Goal: Use online tool/utility: Use online tool/utility

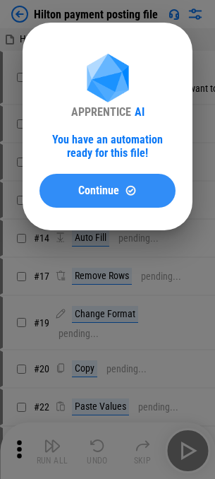
click at [44, 193] on button "Continue" at bounding box center [108, 191] width 136 height 34
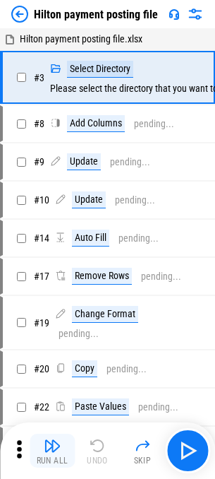
click at [48, 445] on img "button" at bounding box center [52, 445] width 17 height 17
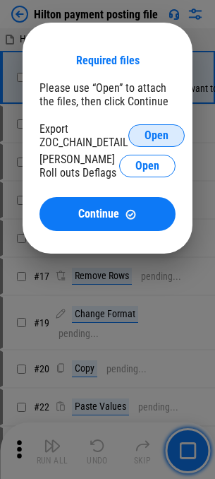
click at [150, 138] on span "Open" at bounding box center [157, 135] width 24 height 11
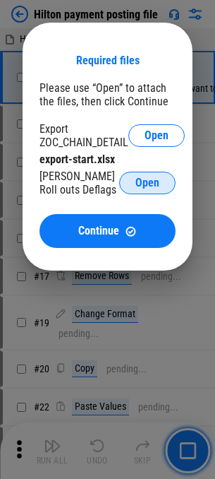
click at [147, 173] on button "Open" at bounding box center [147, 183] width 56 height 23
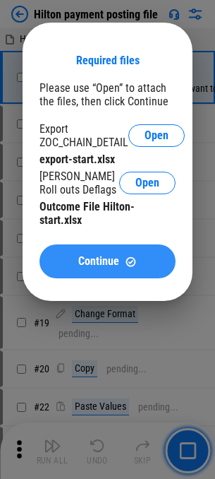
click at [115, 256] on span "Continue" at bounding box center [98, 261] width 41 height 11
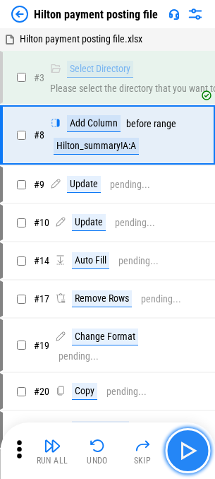
click at [189, 449] on img "button" at bounding box center [188, 450] width 23 height 23
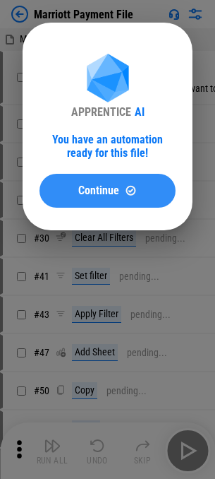
click at [82, 175] on button "Continue" at bounding box center [108, 191] width 136 height 34
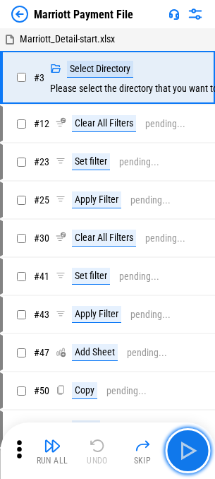
click at [188, 450] on img "button" at bounding box center [188, 450] width 23 height 23
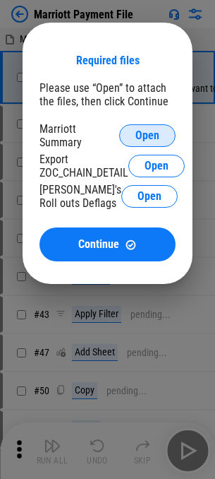
click at [141, 141] on span "Open" at bounding box center [148, 135] width 24 height 11
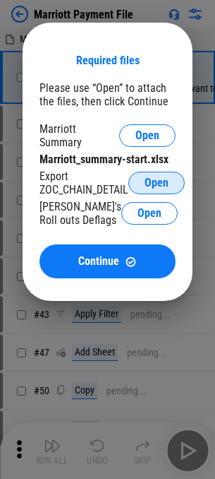
click at [145, 179] on button "Open" at bounding box center [157, 183] width 56 height 23
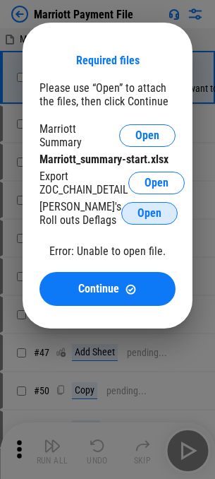
click at [139, 210] on span "Open" at bounding box center [150, 213] width 24 height 11
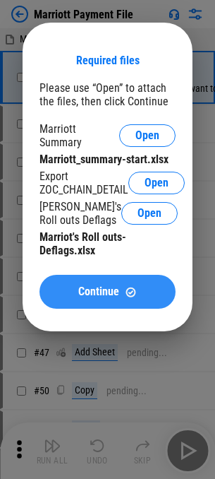
click at [103, 290] on span "Continue" at bounding box center [98, 291] width 41 height 11
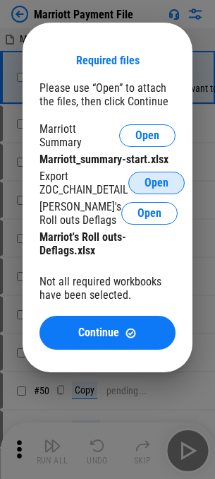
click at [172, 177] on button "Open" at bounding box center [157, 183] width 56 height 23
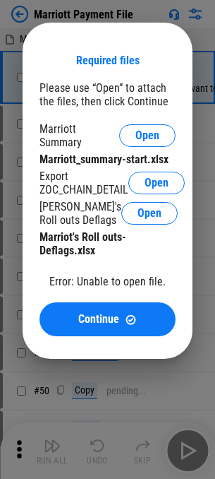
click at [144, 177] on button "Open" at bounding box center [157, 183] width 56 height 23
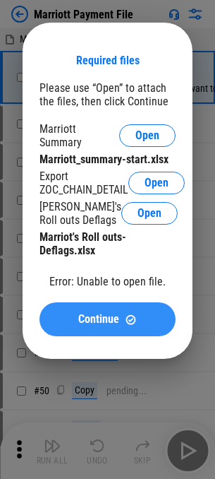
click at [92, 313] on span "Continue" at bounding box center [98, 318] width 41 height 11
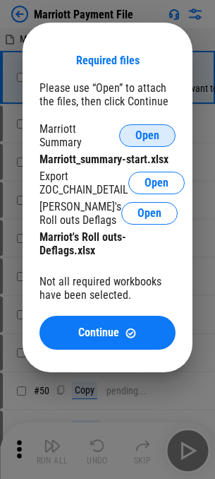
click at [142, 143] on button "Open" at bounding box center [147, 135] width 56 height 23
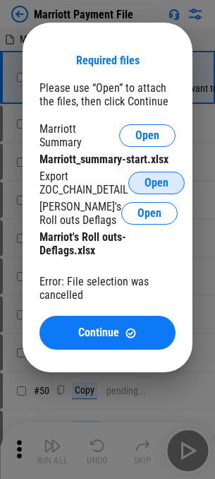
click at [164, 186] on span "Open" at bounding box center [157, 182] width 24 height 11
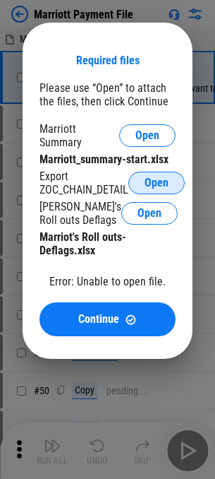
click at [157, 181] on span "Open" at bounding box center [157, 182] width 24 height 11
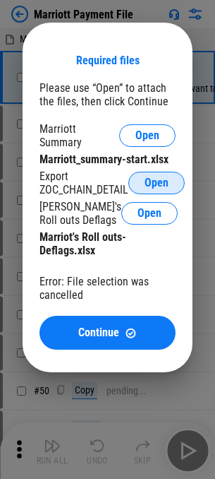
click at [190, 182] on div "Required files Please use “Open” to attach the files, then click Continue Marri…" at bounding box center [108, 197] width 170 height 349
click at [180, 182] on button "Open" at bounding box center [157, 183] width 56 height 23
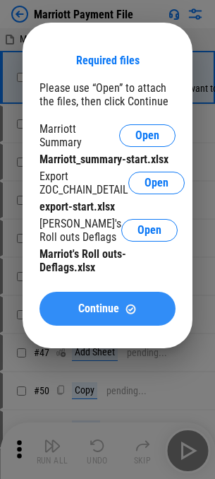
click at [136, 307] on img at bounding box center [131, 309] width 12 height 12
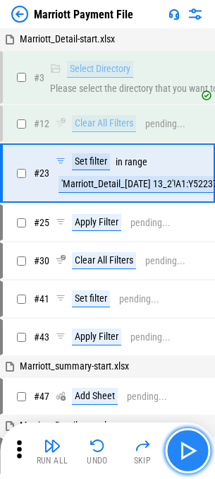
click at [194, 458] on img "button" at bounding box center [188, 450] width 23 height 23
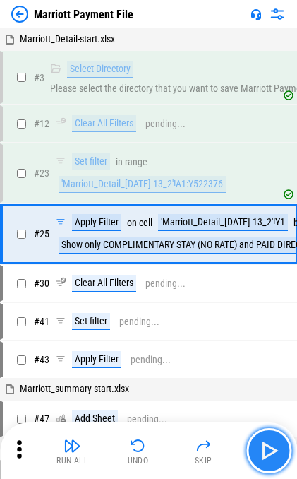
click at [225, 447] on img "button" at bounding box center [269, 450] width 23 height 23
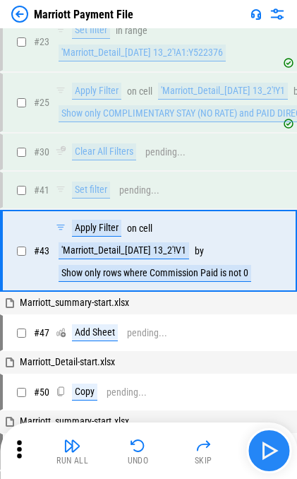
scroll to position [143, 0]
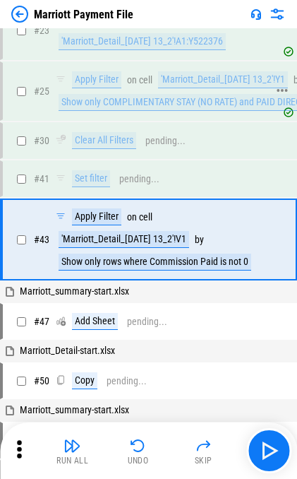
click at [142, 101] on div "Show only COMPLIMENTARY STAY (NO RATE) and PAID DIRECTLY BY THE HOTEL" at bounding box center [218, 102] width 319 height 17
click at [189, 68] on div "# 25 Apply Filter on cell 'Marriott_Detail_08-27-2025 13_2'!Y1 by Show only COM…" at bounding box center [142, 91] width 279 height 56
click at [193, 73] on div "'Marriott_Detail_08-27-2025 13_2'!Y1" at bounding box center [223, 79] width 130 height 17
click at [177, 240] on div "'Marriott_Detail_[DATE] 13_2'!V1" at bounding box center [124, 239] width 131 height 17
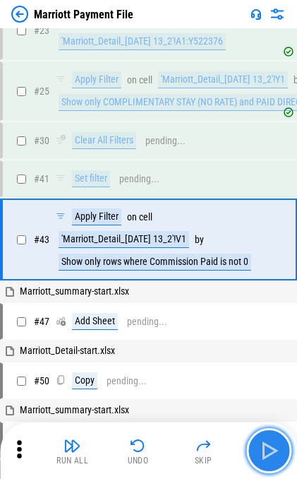
click at [225, 442] on img "button" at bounding box center [269, 450] width 23 height 23
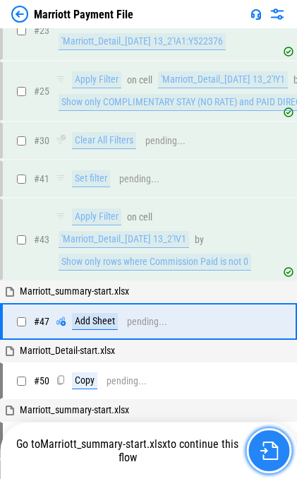
click at [225, 448] on img "button" at bounding box center [269, 450] width 18 height 18
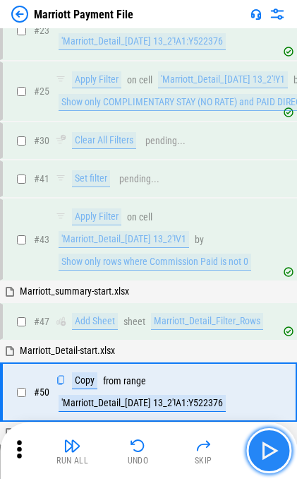
click at [225, 452] on img "button" at bounding box center [269, 450] width 23 height 23
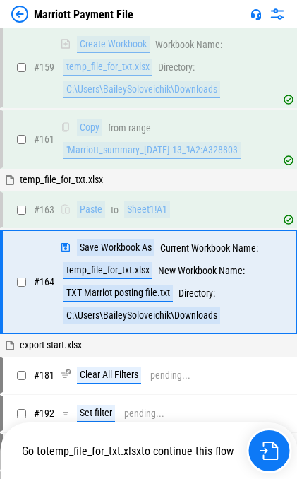
scroll to position [3447, 0]
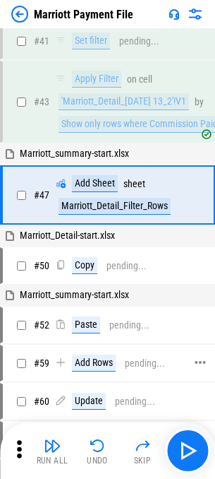
scroll to position [282, 0]
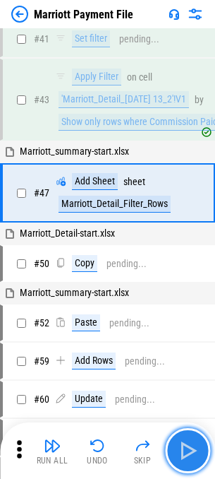
click at [186, 442] on img "button" at bounding box center [188, 450] width 23 height 23
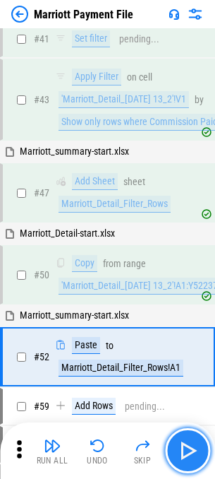
click at [194, 451] on img "button" at bounding box center [188, 450] width 23 height 23
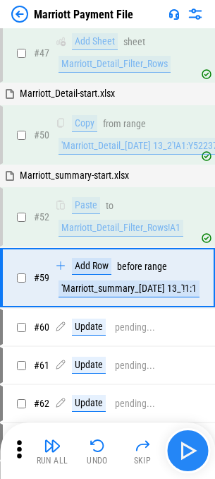
scroll to position [460, 0]
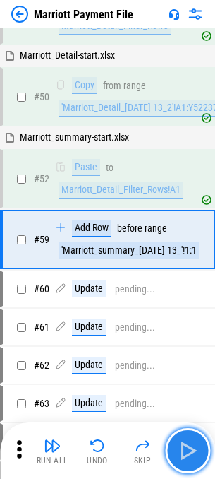
click at [185, 438] on button "button" at bounding box center [187, 450] width 45 height 45
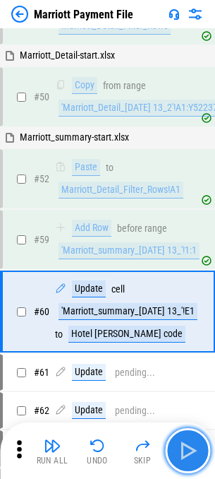
click at [185, 439] on img "button" at bounding box center [188, 450] width 23 height 23
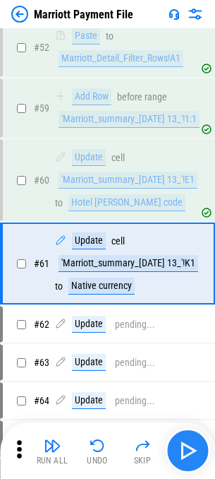
scroll to position [616, 0]
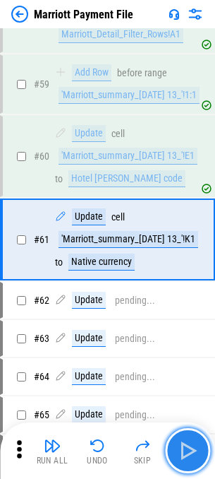
click at [185, 439] on img "button" at bounding box center [188, 450] width 23 height 23
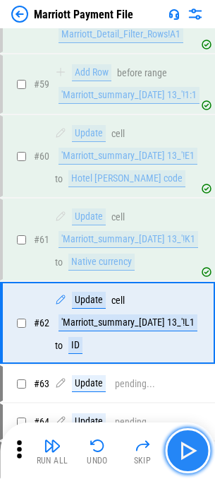
click at [185, 439] on img "button" at bounding box center [188, 450] width 23 height 23
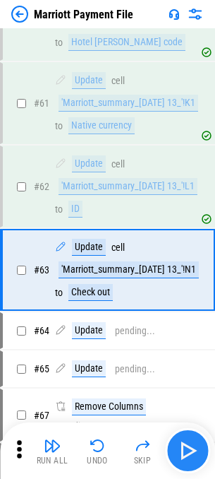
scroll to position [782, 0]
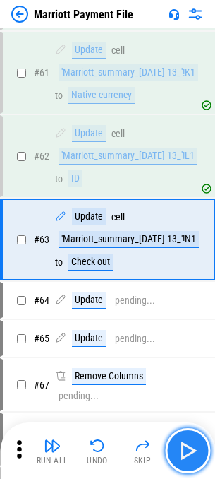
click at [185, 439] on img "button" at bounding box center [188, 450] width 23 height 23
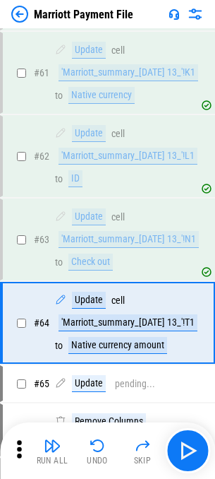
click at [201, 13] on img at bounding box center [195, 14] width 17 height 17
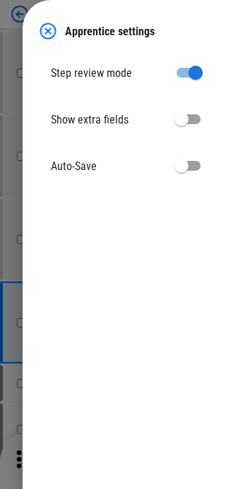
click at [51, 32] on img at bounding box center [48, 31] width 17 height 17
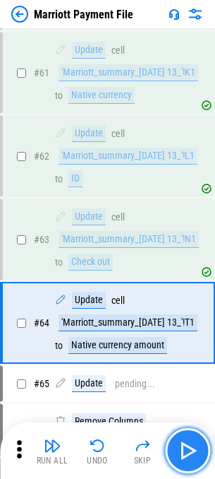
click at [194, 435] on button "button" at bounding box center [187, 450] width 45 height 45
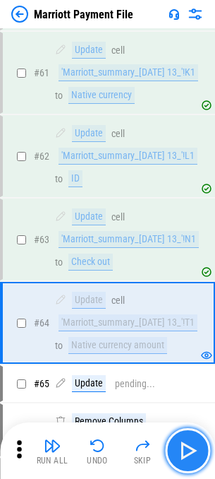
click at [192, 447] on img "button" at bounding box center [188, 450] width 23 height 23
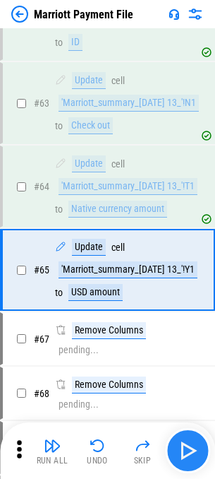
scroll to position [949, 0]
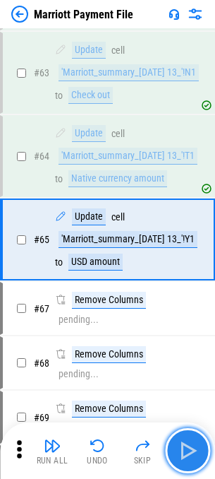
click at [192, 447] on img "button" at bounding box center [188, 450] width 23 height 23
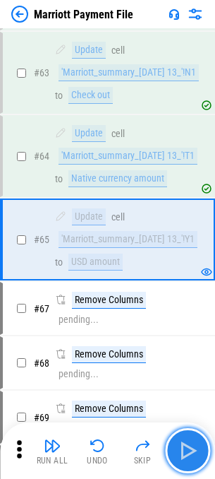
click at [192, 447] on img "button" at bounding box center [188, 450] width 23 height 23
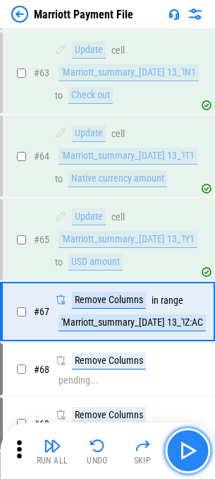
click at [192, 447] on img "button" at bounding box center [188, 450] width 23 height 23
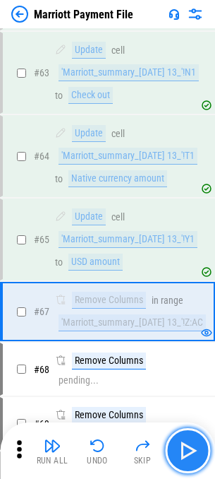
click at [178, 448] on img "button" at bounding box center [188, 450] width 23 height 23
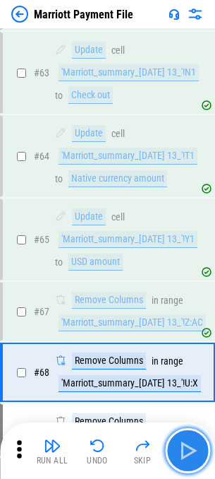
click at [195, 446] on img "button" at bounding box center [188, 450] width 23 height 23
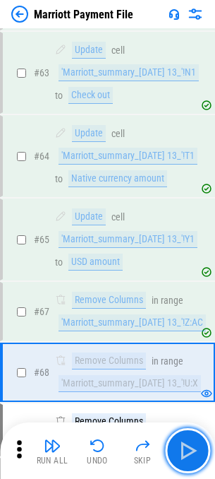
click at [193, 448] on img "button" at bounding box center [188, 450] width 23 height 23
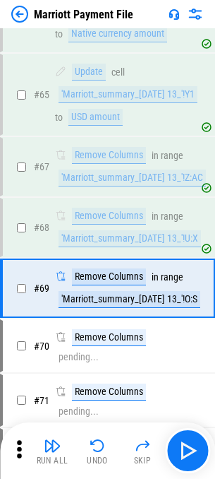
scroll to position [1142, 0]
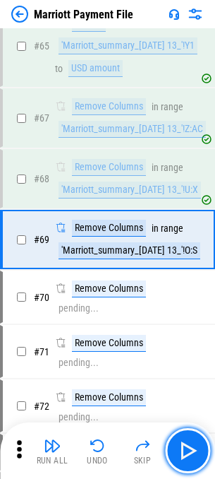
click at [193, 448] on img "button" at bounding box center [188, 450] width 23 height 23
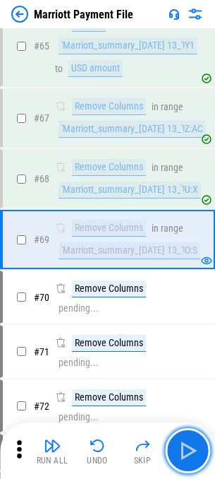
click at [193, 448] on img "button" at bounding box center [188, 450] width 23 height 23
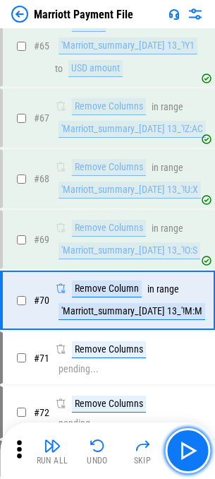
click at [193, 448] on img "button" at bounding box center [188, 450] width 23 height 23
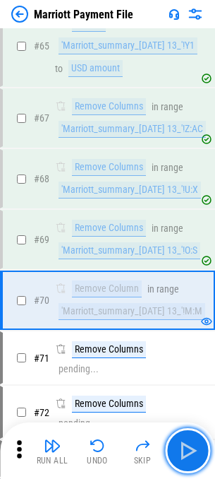
click at [193, 448] on img "button" at bounding box center [188, 450] width 23 height 23
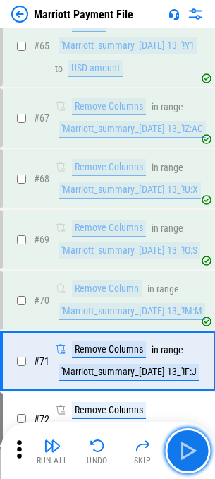
click at [193, 448] on img "button" at bounding box center [188, 450] width 23 height 23
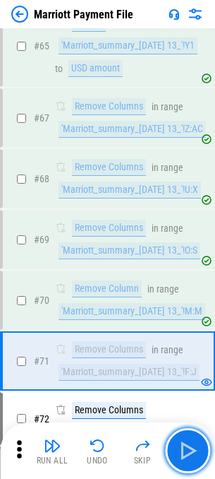
click at [190, 448] on img "button" at bounding box center [188, 450] width 23 height 23
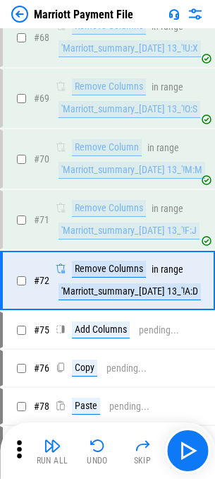
scroll to position [1325, 0]
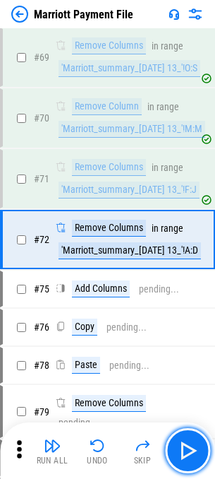
click at [190, 448] on img "button" at bounding box center [188, 450] width 23 height 23
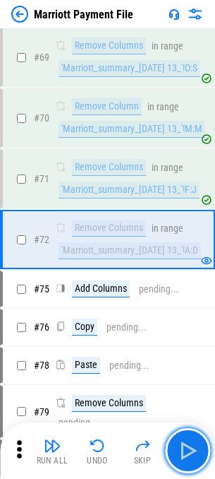
click at [190, 448] on img "button" at bounding box center [188, 450] width 23 height 23
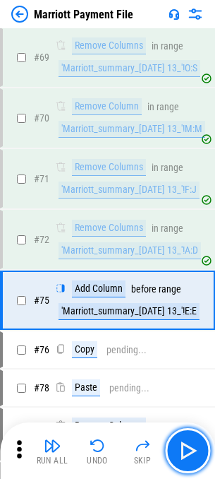
click at [190, 448] on img "button" at bounding box center [188, 450] width 23 height 23
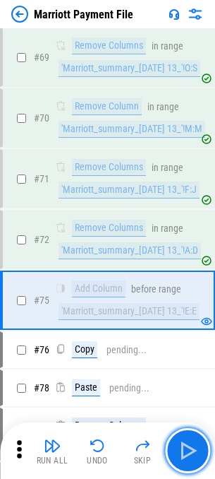
click at [190, 448] on img "button" at bounding box center [188, 450] width 23 height 23
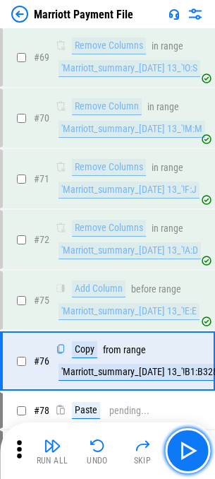
click at [190, 448] on img "button" at bounding box center [188, 450] width 23 height 23
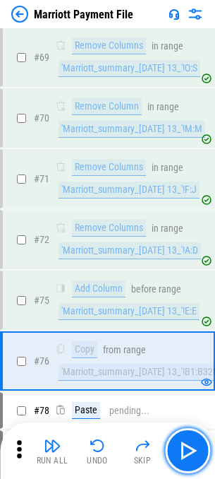
click at [190, 448] on img "button" at bounding box center [188, 450] width 23 height 23
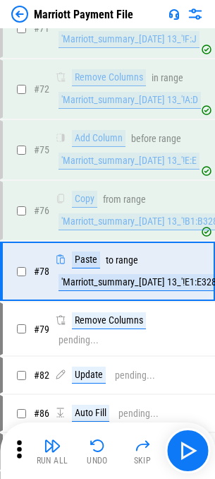
scroll to position [1507, 0]
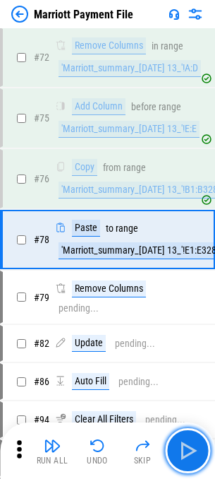
click at [190, 448] on img "button" at bounding box center [188, 450] width 23 height 23
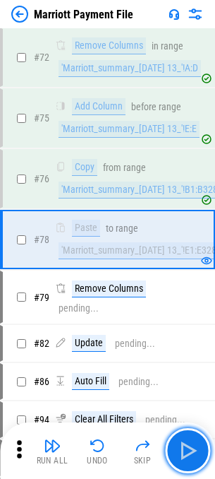
click at [190, 448] on img "button" at bounding box center [188, 450] width 23 height 23
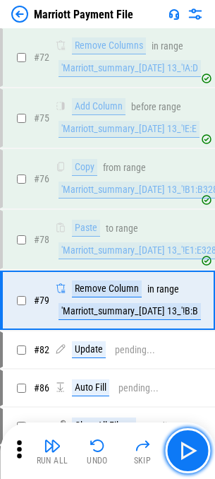
click at [190, 448] on img "button" at bounding box center [188, 450] width 23 height 23
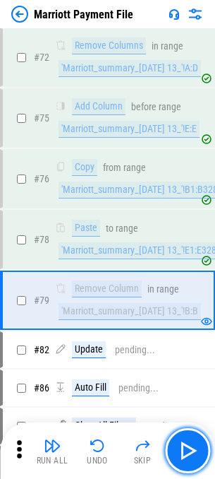
click at [190, 448] on img "button" at bounding box center [188, 450] width 23 height 23
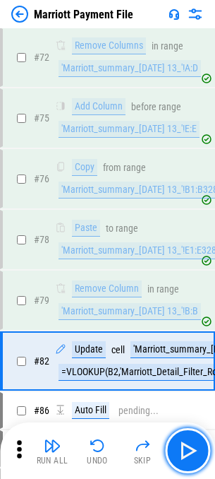
click at [190, 448] on img "button" at bounding box center [188, 450] width 23 height 23
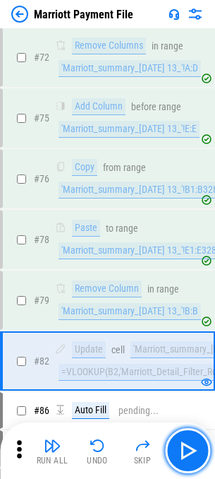
click at [190, 448] on img "button" at bounding box center [188, 450] width 23 height 23
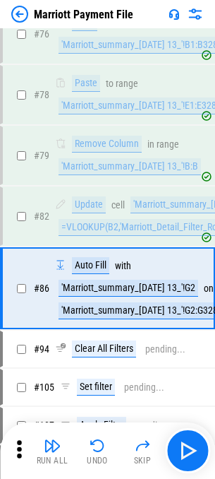
scroll to position [1700, 0]
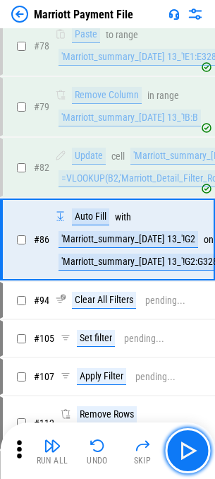
click at [190, 448] on img "button" at bounding box center [188, 450] width 23 height 23
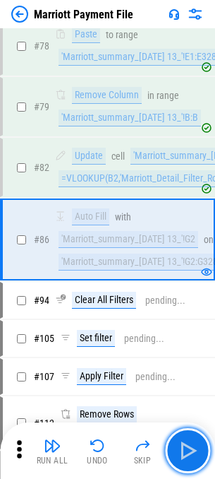
click at [190, 448] on img "button" at bounding box center [188, 450] width 23 height 23
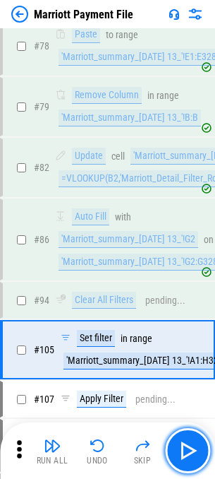
click at [190, 448] on img "button" at bounding box center [188, 450] width 23 height 23
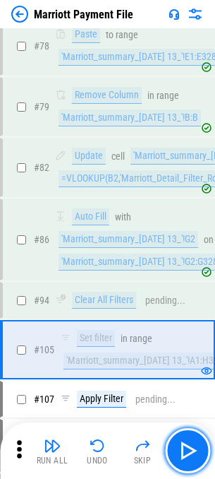
click at [190, 448] on img "button" at bounding box center [188, 450] width 23 height 23
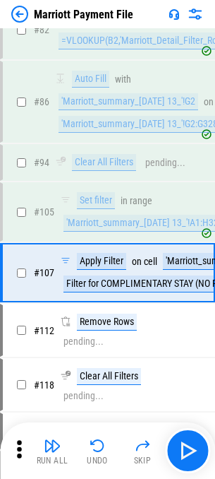
scroll to position [1871, 0]
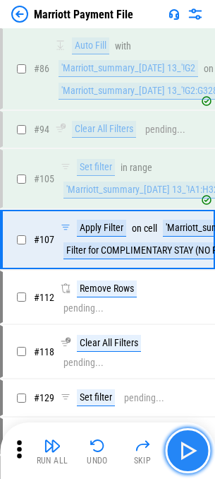
click at [192, 438] on button "button" at bounding box center [187, 450] width 45 height 45
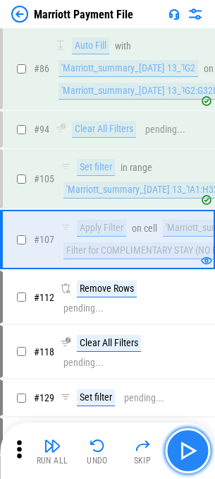
click at [189, 446] on img "button" at bounding box center [188, 450] width 23 height 23
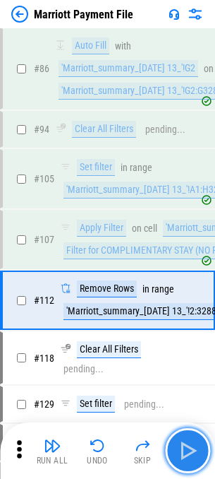
click at [189, 446] on img "button" at bounding box center [188, 450] width 23 height 23
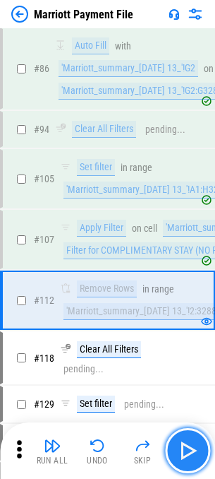
click at [191, 448] on img "button" at bounding box center [188, 450] width 23 height 23
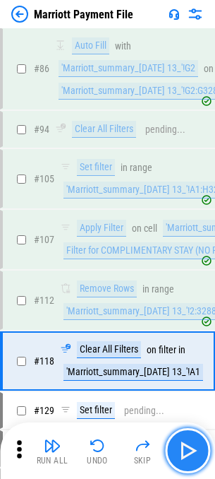
click at [191, 448] on img "button" at bounding box center [188, 450] width 23 height 23
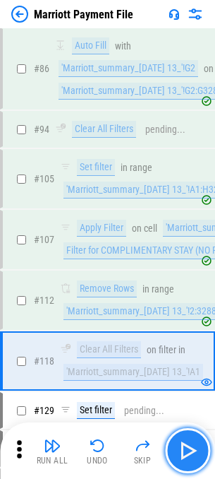
click at [191, 448] on img "button" at bounding box center [188, 450] width 23 height 23
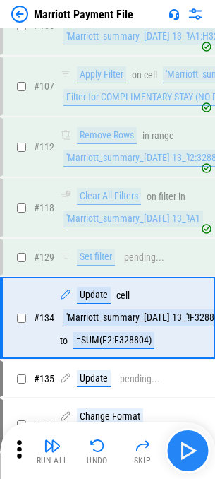
scroll to position [2103, 0]
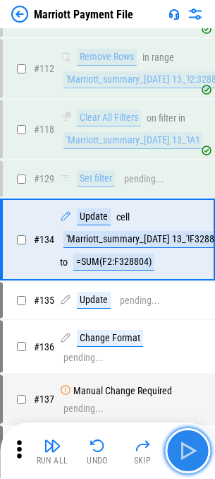
click at [191, 448] on img "button" at bounding box center [188, 450] width 23 height 23
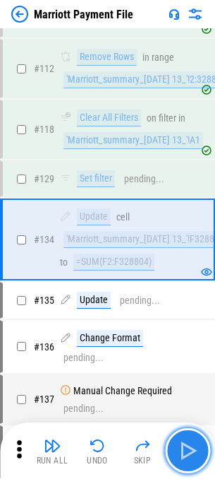
click at [191, 448] on img "button" at bounding box center [188, 450] width 23 height 23
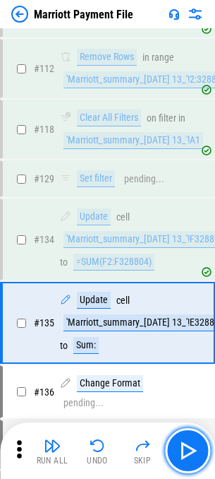
click at [191, 448] on img "button" at bounding box center [188, 450] width 23 height 23
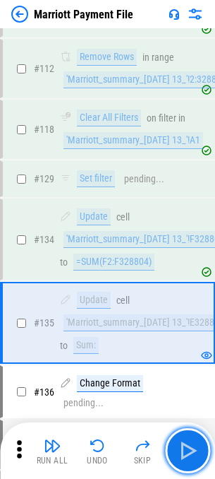
click at [191, 448] on img "button" at bounding box center [188, 450] width 23 height 23
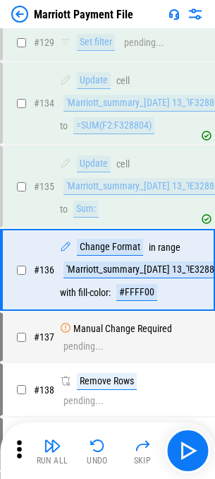
scroll to position [2269, 0]
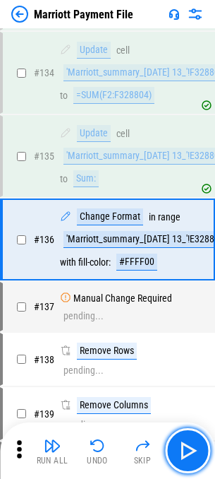
click at [191, 448] on img "button" at bounding box center [188, 450] width 23 height 23
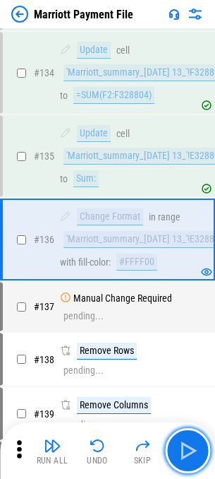
click at [191, 448] on img "button" at bounding box center [188, 450] width 23 height 23
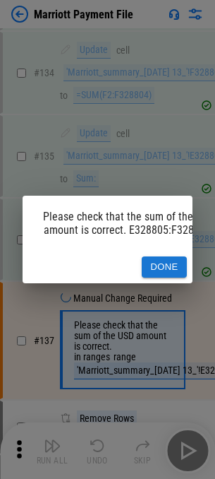
click at [159, 265] on button "Done" at bounding box center [164, 267] width 45 height 22
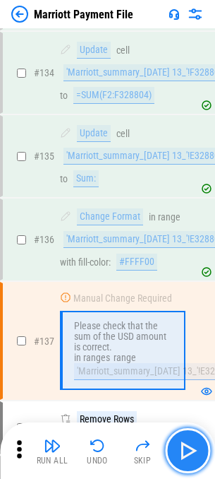
click at [186, 445] on img "button" at bounding box center [188, 450] width 23 height 23
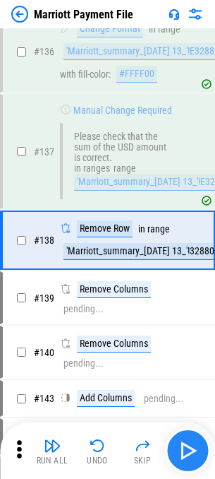
scroll to position [2458, 0]
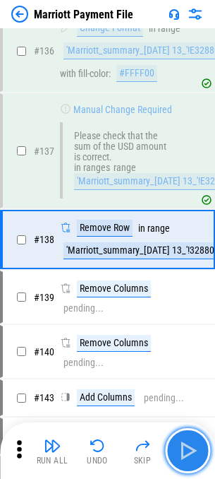
click at [186, 445] on img "button" at bounding box center [188, 450] width 23 height 23
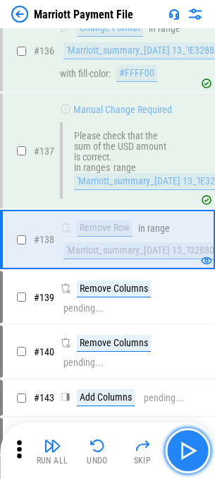
click at [186, 445] on img "button" at bounding box center [188, 450] width 23 height 23
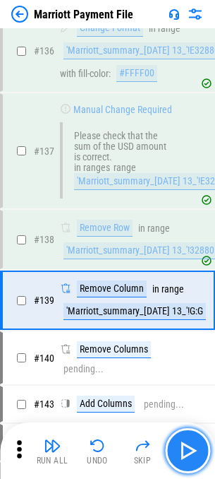
click at [186, 445] on img "button" at bounding box center [188, 450] width 23 height 23
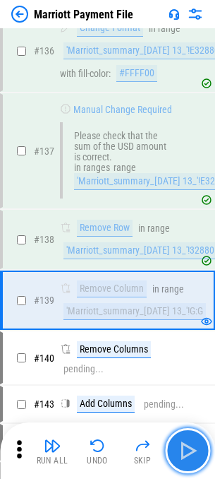
click at [189, 443] on img "button" at bounding box center [188, 450] width 23 height 23
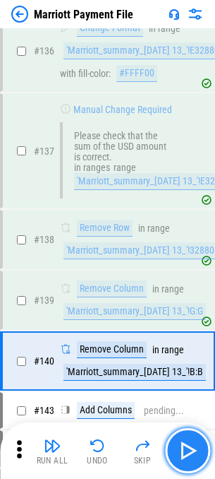
click at [189, 443] on img "button" at bounding box center [188, 450] width 23 height 23
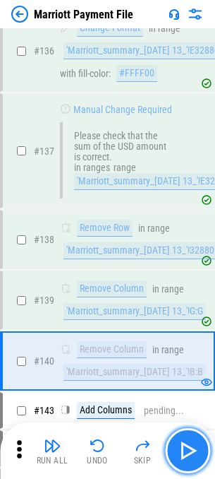
click at [189, 443] on img "button" at bounding box center [188, 450] width 23 height 23
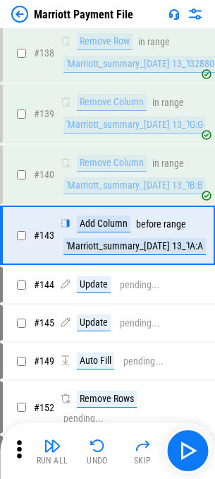
scroll to position [2640, 0]
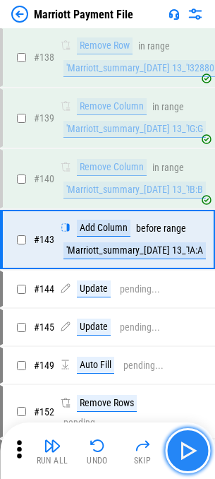
click at [190, 450] on img "button" at bounding box center [188, 450] width 23 height 23
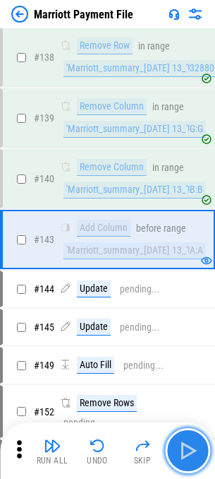
click at [190, 450] on img "button" at bounding box center [188, 450] width 23 height 23
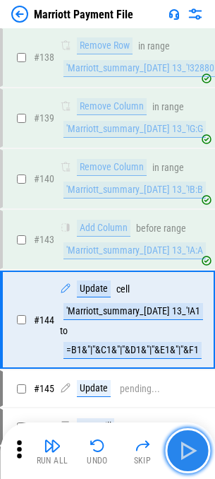
click at [191, 450] on img "button" at bounding box center [188, 450] width 23 height 23
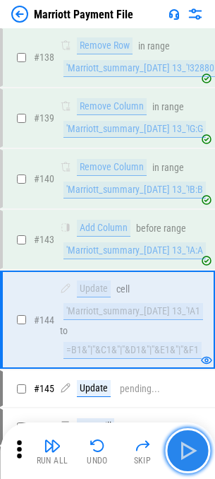
click at [188, 448] on img "button" at bounding box center [188, 450] width 23 height 23
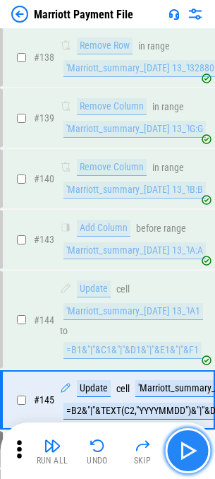
click at [188, 448] on img "button" at bounding box center [188, 450] width 23 height 23
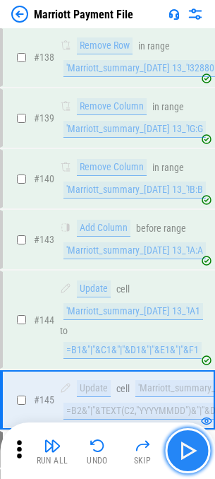
click at [188, 448] on img "button" at bounding box center [188, 450] width 23 height 23
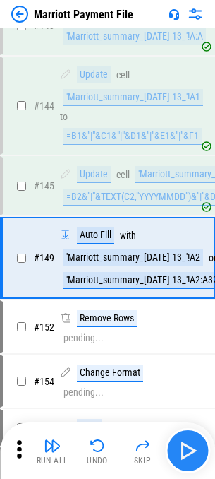
scroll to position [2856, 0]
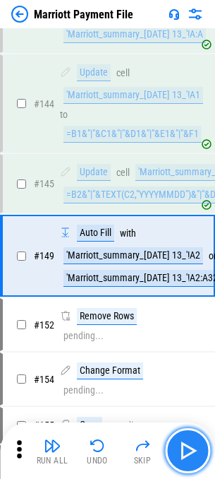
click at [188, 448] on img "button" at bounding box center [188, 450] width 23 height 23
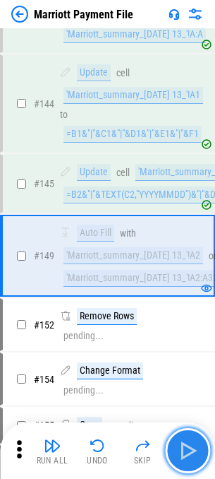
click at [188, 448] on img "button" at bounding box center [188, 450] width 23 height 23
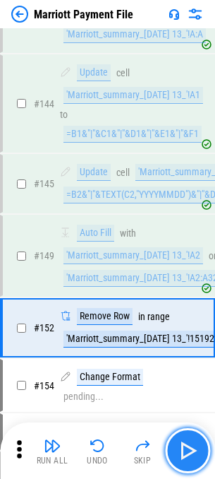
click at [188, 444] on img "button" at bounding box center [188, 450] width 23 height 23
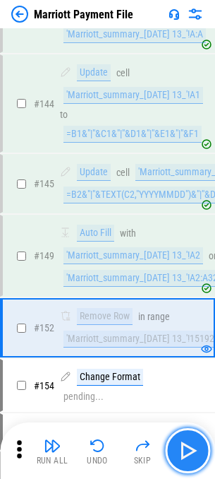
click at [188, 444] on img "button" at bounding box center [188, 450] width 23 height 23
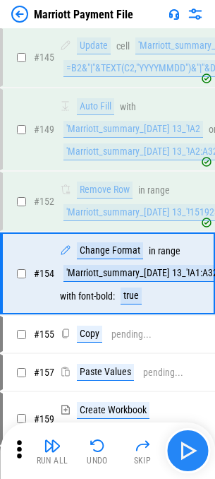
scroll to position [3000, 0]
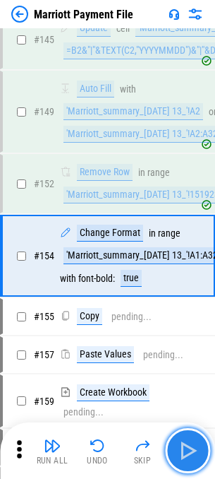
click at [188, 444] on img "button" at bounding box center [188, 450] width 23 height 23
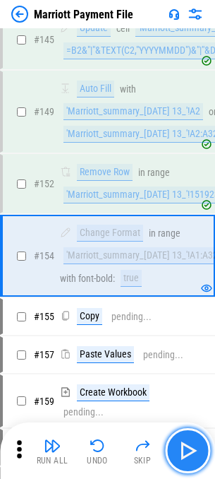
click at [189, 458] on img "button" at bounding box center [188, 450] width 23 height 23
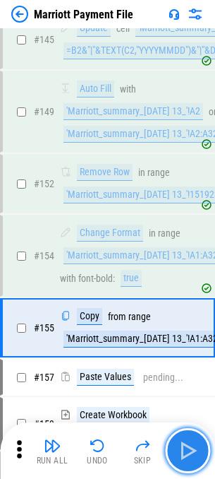
click at [193, 448] on img "button" at bounding box center [188, 450] width 23 height 23
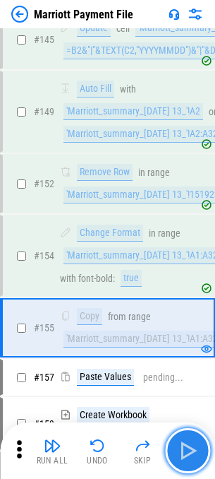
click at [193, 448] on img "button" at bounding box center [188, 450] width 23 height 23
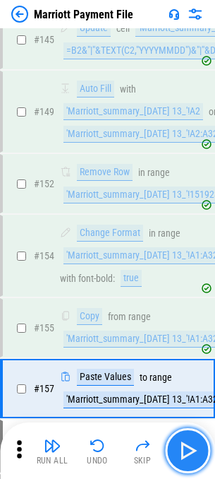
click at [193, 448] on img "button" at bounding box center [188, 450] width 23 height 23
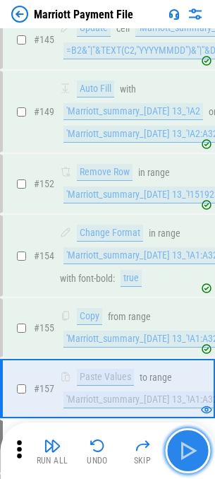
click at [193, 448] on img "button" at bounding box center [188, 450] width 23 height 23
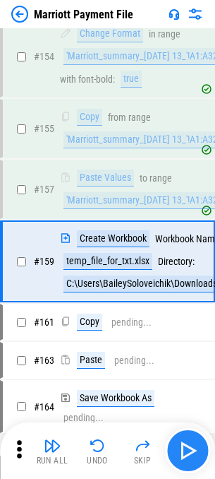
scroll to position [3205, 0]
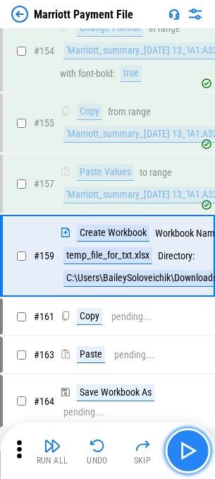
click at [193, 444] on img "button" at bounding box center [188, 450] width 23 height 23
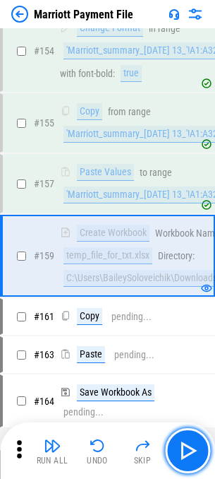
click at [191, 443] on img "button" at bounding box center [188, 450] width 23 height 23
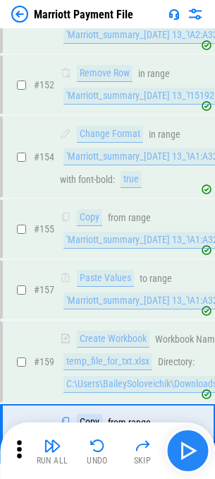
scroll to position [3311, 0]
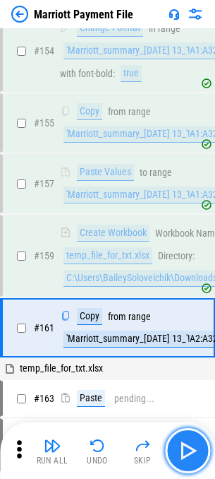
click at [191, 440] on img "button" at bounding box center [188, 450] width 23 height 23
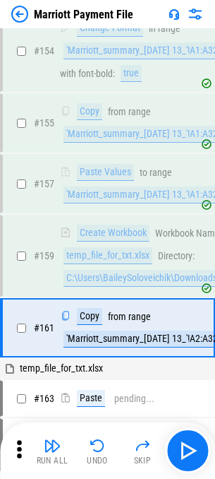
click at [189, 450] on div "Run All Undo Skip" at bounding box center [108, 450] width 201 height 45
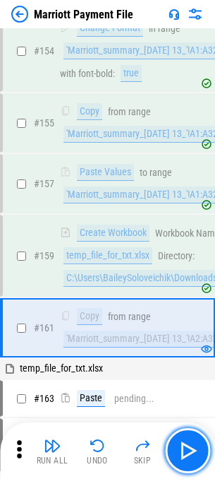
click at [186, 445] on img "button" at bounding box center [188, 450] width 23 height 23
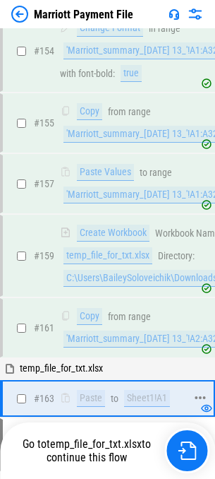
click at [140, 390] on div "Sheet1!A1" at bounding box center [147, 398] width 46 height 17
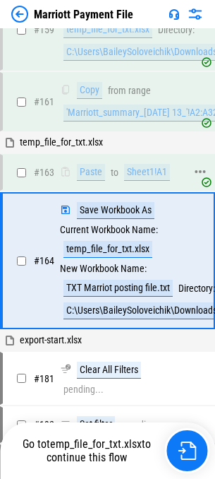
scroll to position [3542, 0]
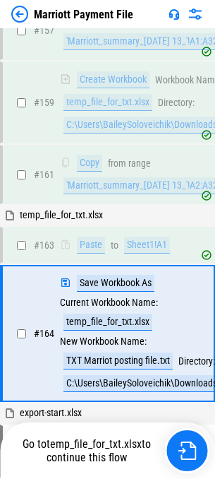
scroll to position [3542, 0]
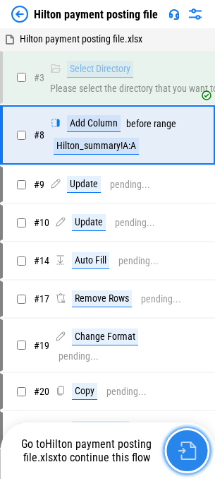
click at [184, 450] on img "button" at bounding box center [187, 450] width 18 height 18
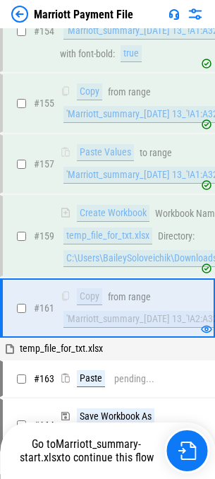
scroll to position [3332, 0]
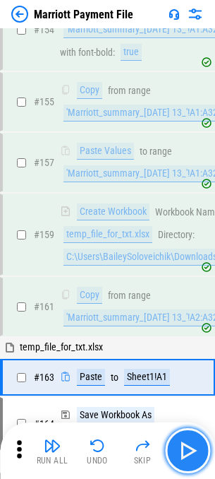
click at [186, 445] on img "button" at bounding box center [188, 450] width 23 height 23
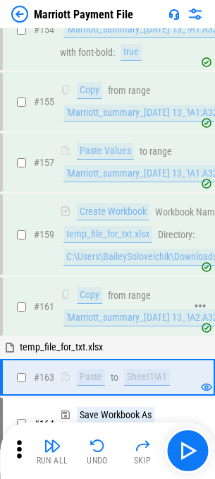
click at [153, 309] on div "'Marriott_summary_[DATE] 13_'!A2:A328803" at bounding box center [152, 317] width 177 height 17
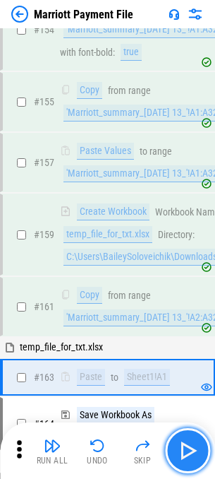
click at [193, 447] on img "button" at bounding box center [188, 450] width 23 height 23
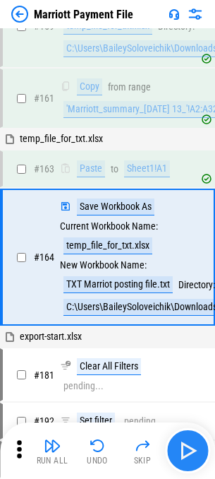
scroll to position [3542, 0]
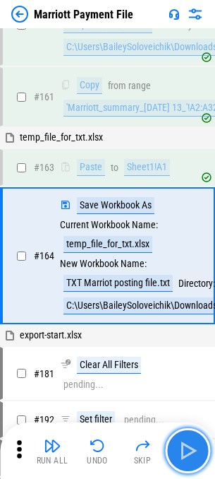
click at [193, 447] on img "button" at bounding box center [188, 450] width 23 height 23
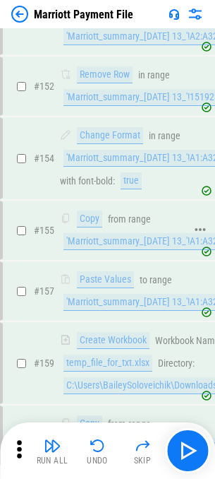
scroll to position [3189, 0]
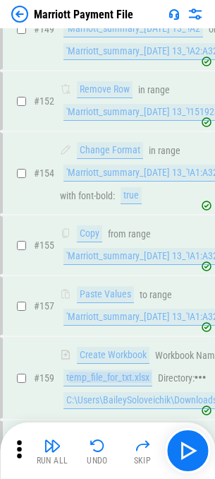
drag, startPoint x: 68, startPoint y: 360, endPoint x: 156, endPoint y: 354, distance: 87.7
click at [156, 354] on div "Create Workbook Workbook Name: temp_file_for_txt.xlsx Directory: C:\Users\Baile…" at bounding box center [142, 378] width 164 height 62
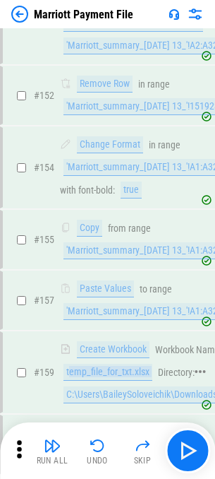
scroll to position [3259, 0]
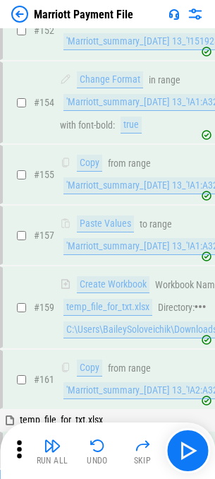
click at [138, 276] on div "Create Workbook" at bounding box center [113, 284] width 73 height 17
click at [102, 299] on div "temp_file_for_txt.xlsx" at bounding box center [108, 307] width 89 height 17
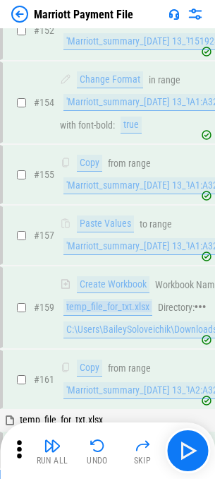
click at [102, 299] on div "temp_file_for_txt.xlsx" at bounding box center [108, 307] width 89 height 17
click at [139, 299] on div "temp_file_for_txt.xlsx" at bounding box center [108, 307] width 89 height 17
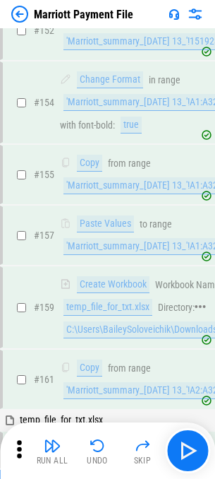
click at [102, 276] on div "Create Workbook" at bounding box center [113, 284] width 73 height 17
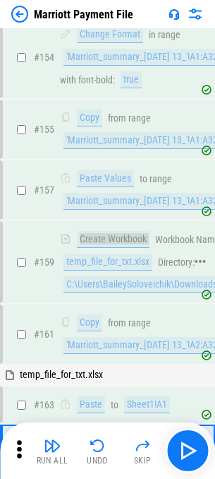
scroll to position [3542, 0]
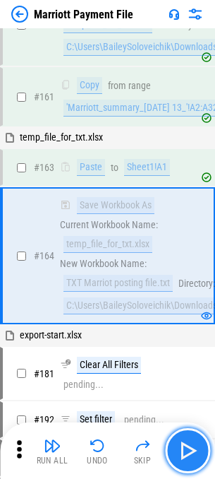
click at [189, 441] on img "button" at bounding box center [188, 450] width 23 height 23
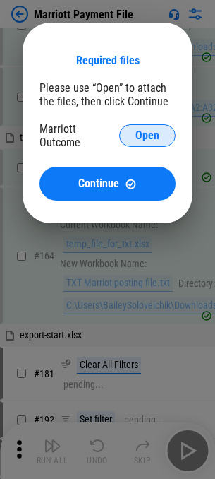
click at [149, 136] on span "Open" at bounding box center [148, 135] width 24 height 11
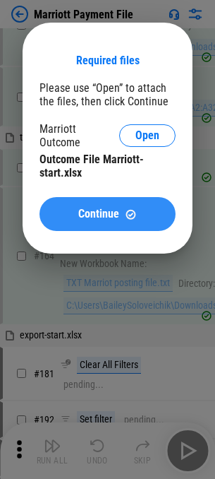
click at [98, 208] on span "Continue" at bounding box center [98, 213] width 41 height 11
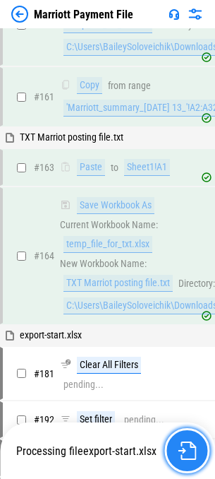
click at [193, 450] on img "button" at bounding box center [187, 450] width 18 height 18
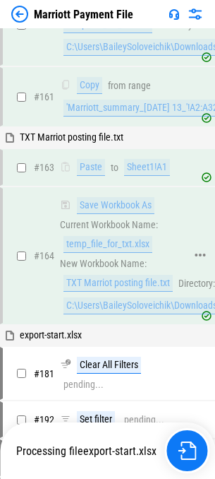
click at [130, 297] on div "C:\Users\BaileySoloveichik\Downloads" at bounding box center [142, 305] width 157 height 17
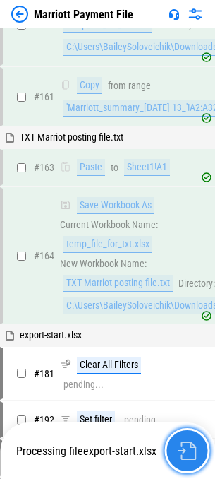
click at [181, 441] on button "button" at bounding box center [187, 450] width 45 height 45
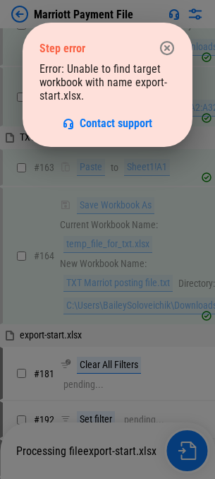
click at [172, 56] on button "button" at bounding box center [167, 48] width 28 height 28
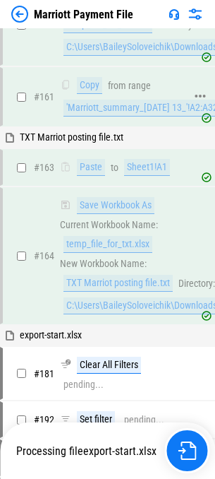
click at [170, 68] on div "# 161 Copy from range 'Marriott_summary_08-27-2025 13_'!A2:A328803" at bounding box center [101, 96] width 197 height 56
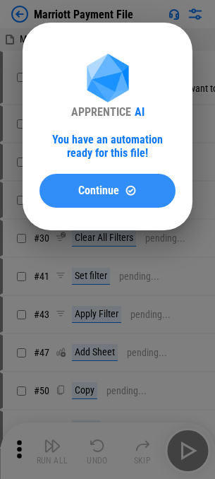
click at [121, 203] on button "Continue" at bounding box center [108, 191] width 136 height 34
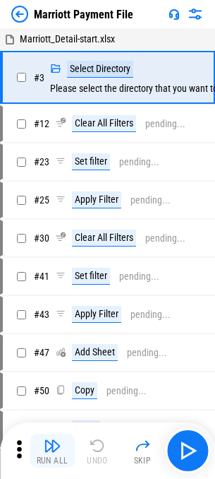
click at [70, 452] on button "Run All" at bounding box center [52, 451] width 45 height 34
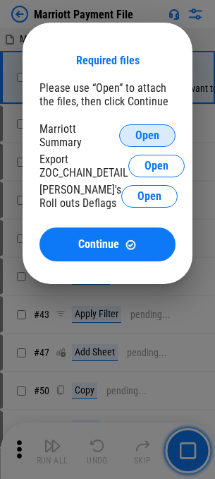
click at [167, 135] on button "Open" at bounding box center [147, 135] width 56 height 23
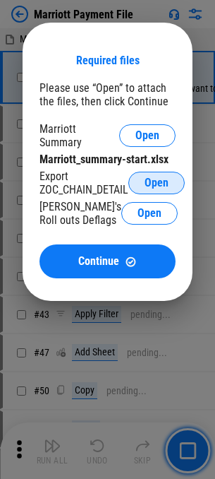
click at [165, 177] on span "Open" at bounding box center [157, 182] width 24 height 11
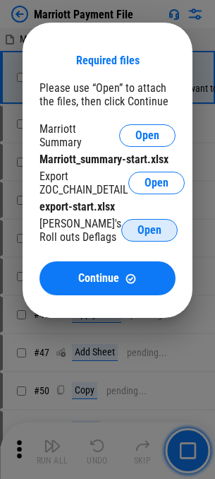
click at [139, 225] on span "Open" at bounding box center [150, 230] width 24 height 11
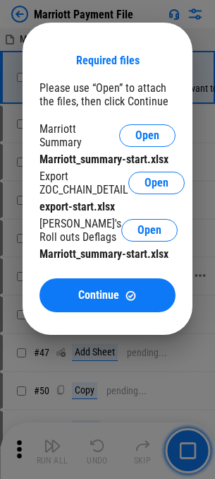
drag, startPoint x: 131, startPoint y: 289, endPoint x: 124, endPoint y: 292, distance: 7.6
click at [131, 289] on img at bounding box center [131, 295] width 12 height 12
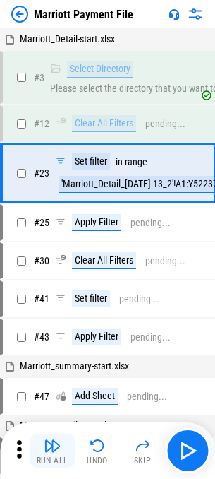
click at [60, 446] on img "button" at bounding box center [52, 445] width 17 height 17
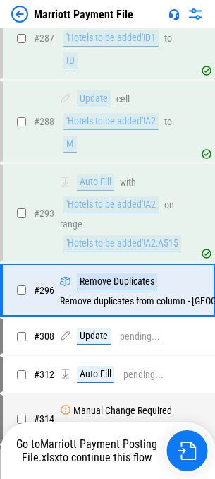
scroll to position [5623, 0]
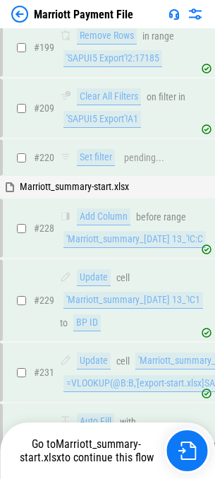
scroll to position [3969, 0]
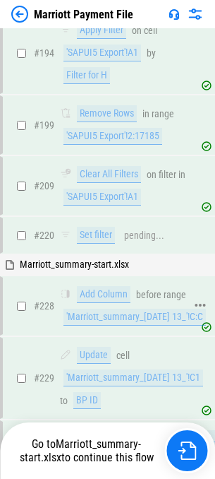
click at [108, 297] on div "Add Column" at bounding box center [104, 294] width 54 height 17
click at [95, 242] on div "Set filter" at bounding box center [96, 235] width 38 height 17
click at [125, 318] on div "'Marriott_summary_[DATE] 13_'!C:C" at bounding box center [135, 317] width 143 height 17
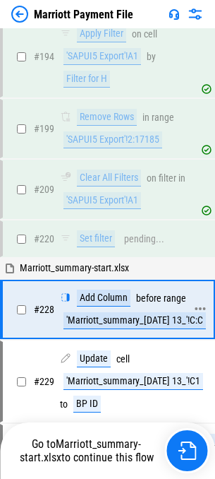
scroll to position [3965, 0]
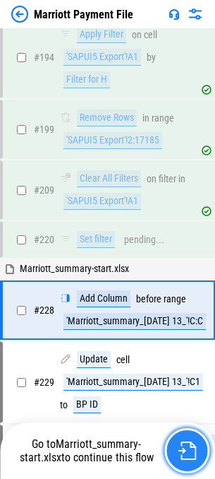
click at [184, 438] on button "button" at bounding box center [187, 450] width 45 height 45
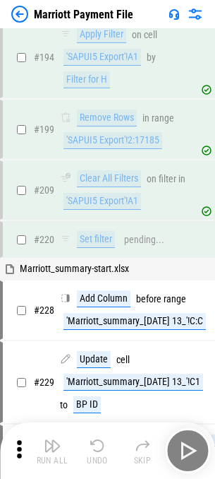
click at [189, 453] on div "Run All Undo Skip" at bounding box center [108, 450] width 201 height 45
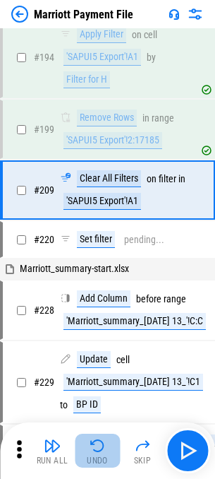
click at [109, 448] on button "Undo" at bounding box center [97, 451] width 45 height 34
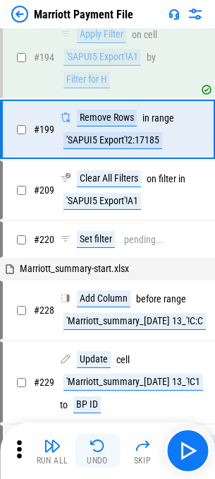
click at [107, 448] on button "Undo" at bounding box center [97, 451] width 45 height 34
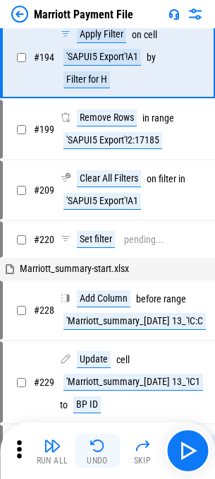
click at [107, 448] on button "Undo" at bounding box center [97, 451] width 45 height 34
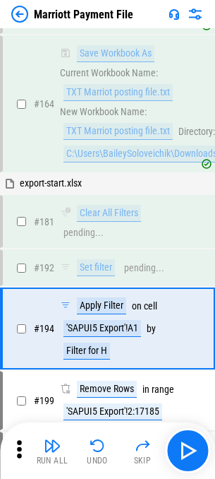
scroll to position [3766, 0]
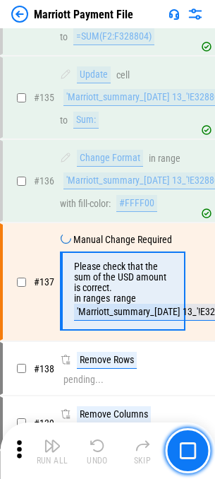
scroll to position [2370, 0]
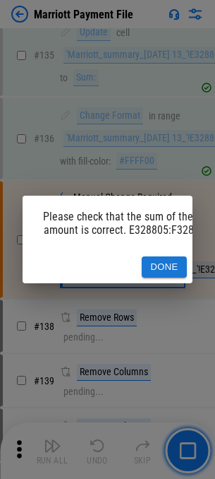
click at [177, 266] on button "Done" at bounding box center [164, 267] width 45 height 22
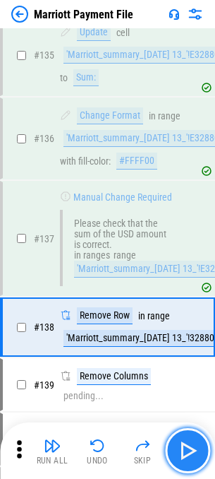
click at [185, 445] on img "button" at bounding box center [188, 450] width 23 height 23
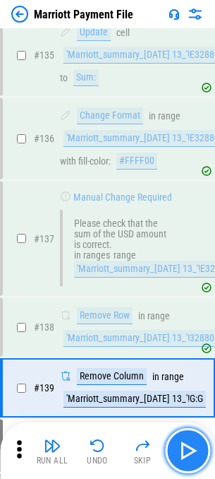
click at [185, 445] on img "button" at bounding box center [188, 450] width 23 height 23
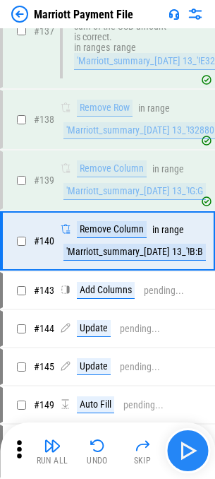
scroll to position [2579, 0]
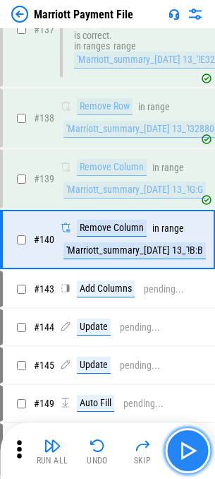
click at [188, 446] on img "button" at bounding box center [188, 450] width 23 height 23
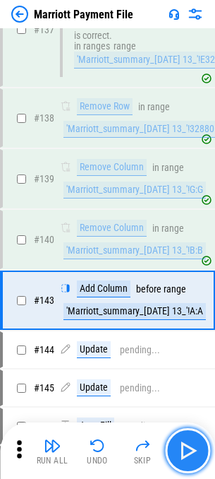
click at [188, 446] on img "button" at bounding box center [188, 450] width 23 height 23
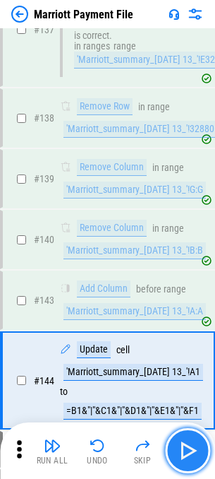
click at [188, 446] on img "button" at bounding box center [188, 450] width 23 height 23
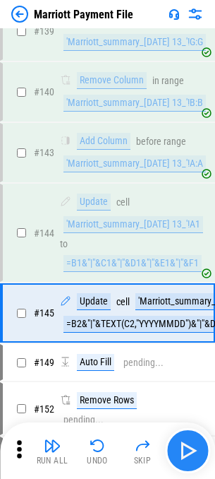
scroll to position [2784, 0]
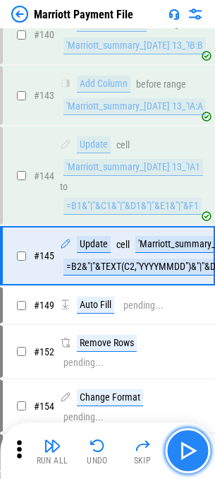
click at [188, 446] on img "button" at bounding box center [188, 450] width 23 height 23
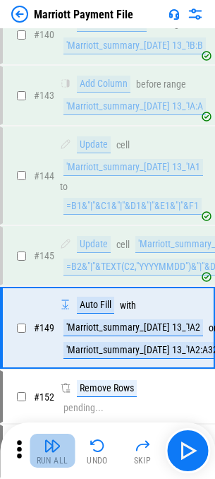
click at [64, 444] on button "Run All" at bounding box center [52, 451] width 45 height 34
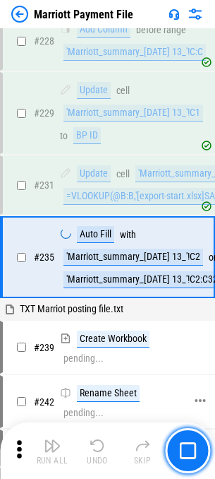
scroll to position [4251, 0]
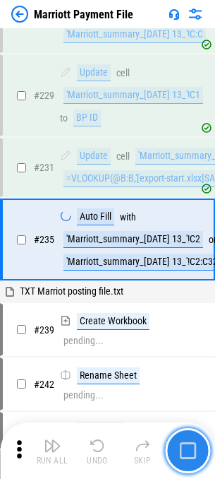
click at [175, 437] on button "button" at bounding box center [187, 450] width 45 height 45
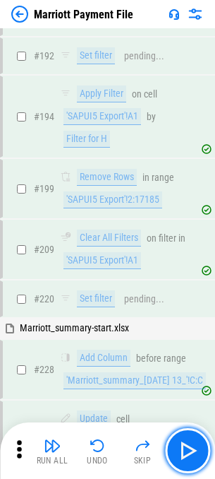
scroll to position [3898, 0]
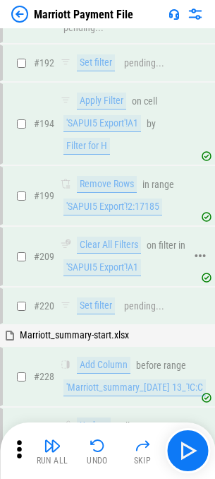
click at [90, 268] on div "'SAPUI5 Export'!A1" at bounding box center [103, 267] width 78 height 17
click at [97, 437] on img "button" at bounding box center [97, 445] width 17 height 17
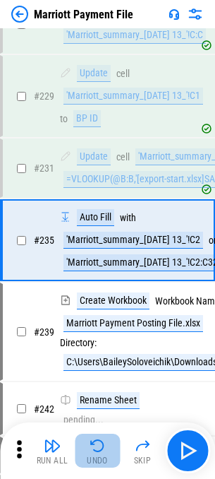
scroll to position [4251, 0]
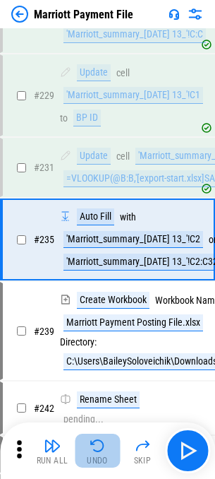
click at [98, 440] on img "button" at bounding box center [97, 445] width 17 height 17
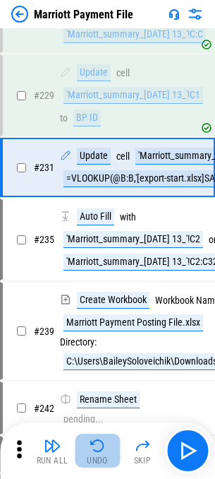
click at [98, 440] on img "button" at bounding box center [97, 445] width 17 height 17
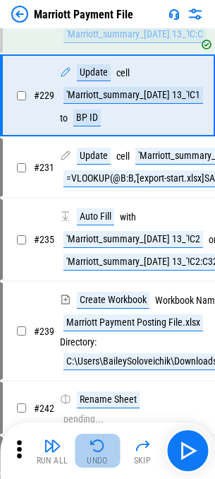
click at [98, 440] on img "button" at bounding box center [97, 445] width 17 height 17
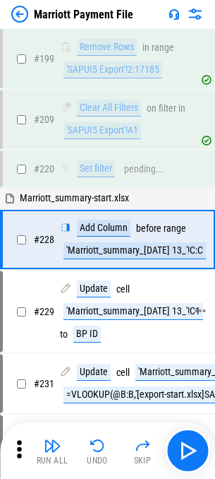
scroll to position [3965, 0]
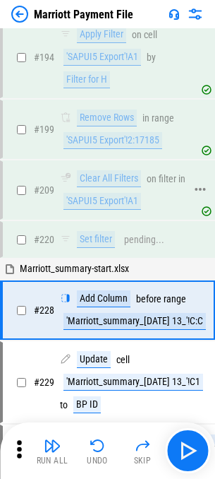
click at [114, 198] on div "'SAPUI5 Export'!A1" at bounding box center [103, 201] width 78 height 17
click at [92, 446] on img "button" at bounding box center [97, 445] width 17 height 17
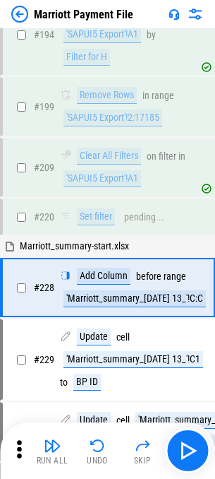
scroll to position [4035, 0]
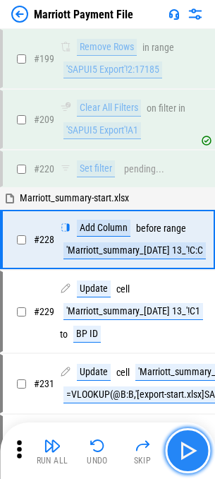
click at [192, 448] on img "button" at bounding box center [188, 450] width 23 height 23
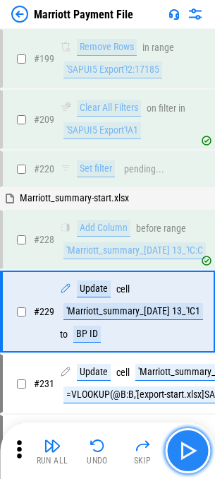
click at [189, 450] on img "button" at bounding box center [188, 450] width 23 height 23
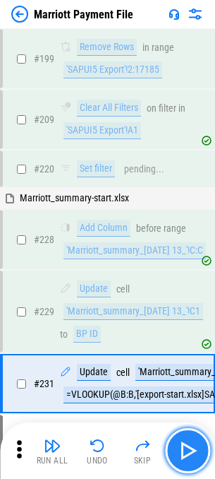
click at [189, 450] on img "button" at bounding box center [188, 450] width 23 height 23
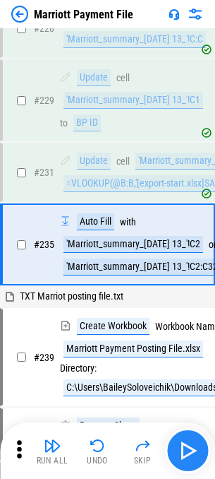
scroll to position [4251, 0]
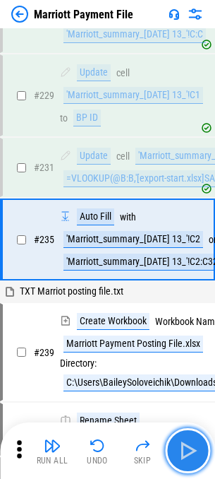
click at [189, 450] on img "button" at bounding box center [188, 450] width 23 height 23
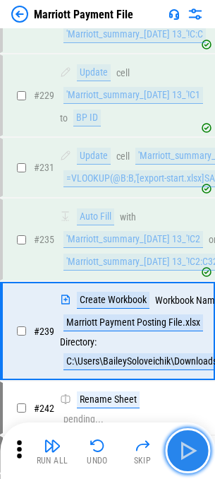
click at [189, 450] on img "button" at bounding box center [188, 450] width 23 height 23
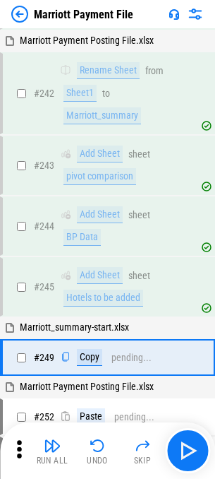
scroll to position [4719, 0]
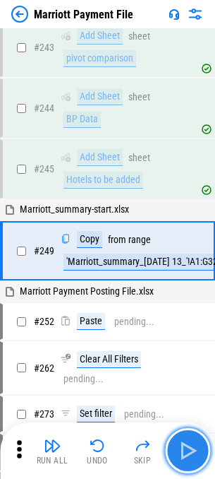
drag, startPoint x: 196, startPoint y: 462, endPoint x: 192, endPoint y: 452, distance: 10.5
click at [192, 452] on img "button" at bounding box center [188, 450] width 23 height 23
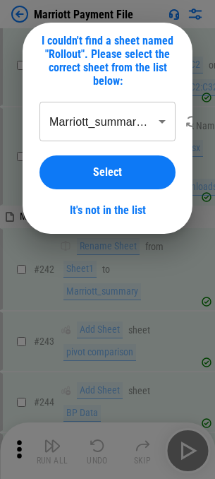
scroll to position [4478, 0]
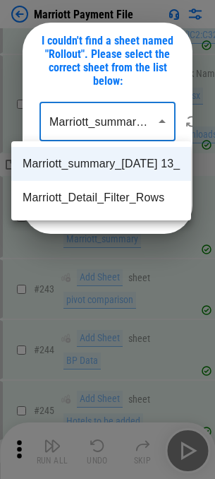
click at [162, 117] on div at bounding box center [107, 239] width 215 height 479
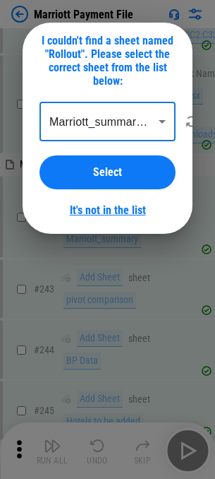
click at [116, 209] on link "It's not in the list" at bounding box center [108, 209] width 76 height 13
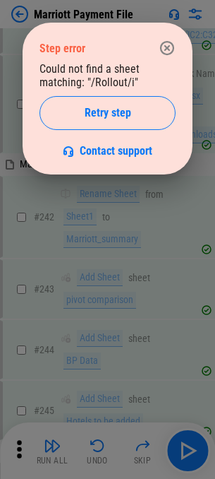
click at [169, 52] on icon "button" at bounding box center [167, 48] width 17 height 17
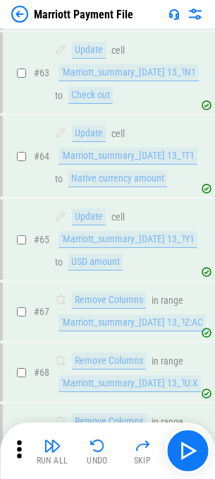
scroll to position [0, 0]
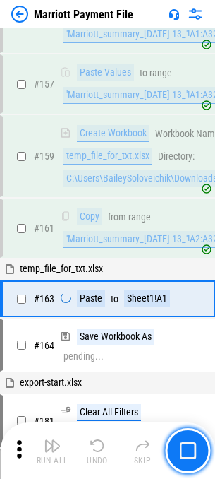
scroll to position [3453, 0]
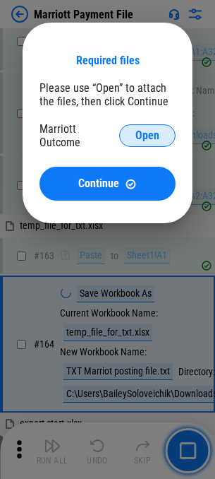
click at [143, 134] on span "Open" at bounding box center [148, 135] width 24 height 11
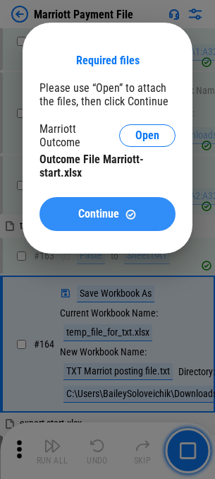
click at [121, 213] on div "Continue" at bounding box center [107, 214] width 102 height 12
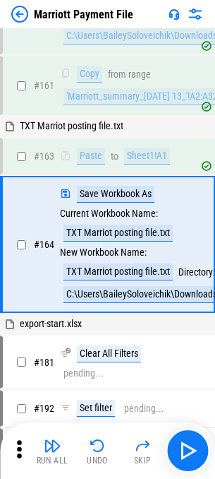
scroll to position [3542, 0]
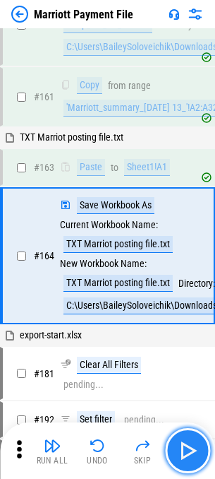
click at [199, 450] on button "button" at bounding box center [187, 450] width 45 height 45
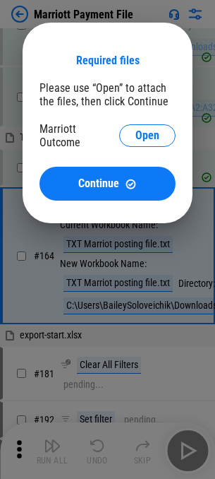
click at [157, 121] on div "Required files Please use “Open” to attach the files, then click Continue Marri…" at bounding box center [108, 127] width 136 height 147
click at [158, 125] on button "Open" at bounding box center [147, 135] width 56 height 23
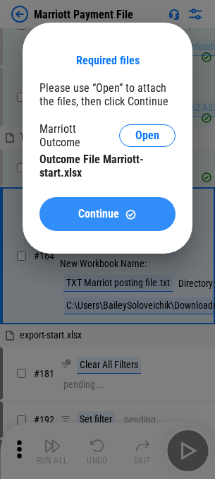
click at [138, 215] on div "Continue" at bounding box center [107, 214] width 102 height 12
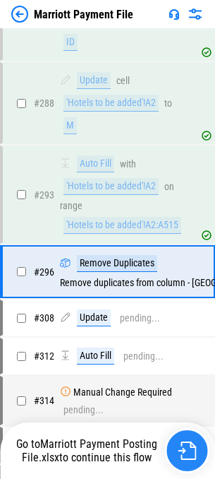
scroll to position [5623, 0]
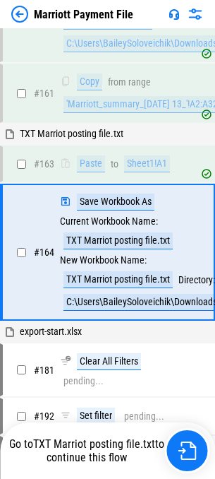
scroll to position [3542, 0]
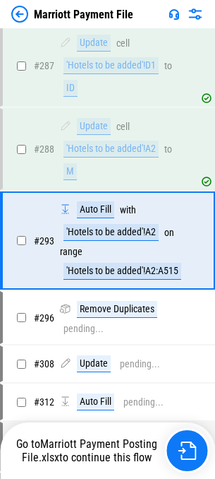
scroll to position [5546, 0]
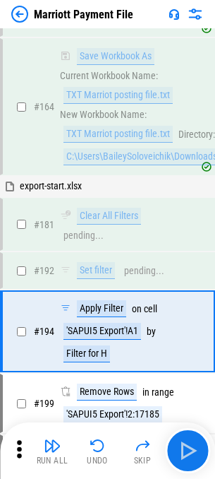
scroll to position [3704, 0]
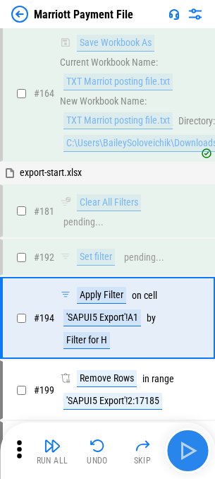
click at [191, 447] on img "button" at bounding box center [188, 450] width 23 height 23
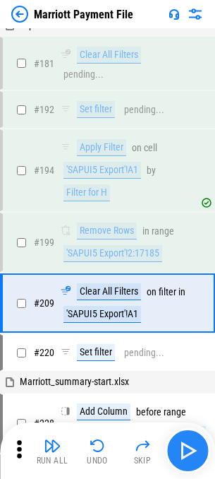
scroll to position [3907, 0]
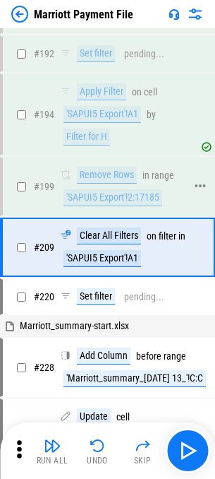
click at [127, 189] on div "'SAPUI5 Export'!2:17185" at bounding box center [113, 197] width 99 height 17
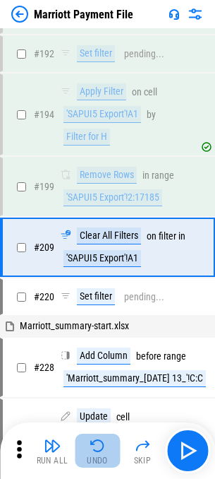
click at [87, 441] on button "Undo" at bounding box center [97, 451] width 45 height 34
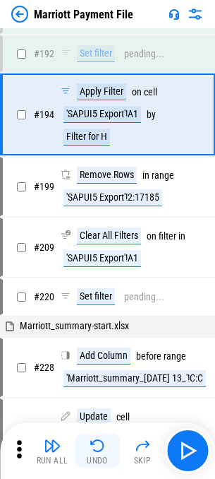
click at [98, 440] on img "button" at bounding box center [97, 445] width 17 height 17
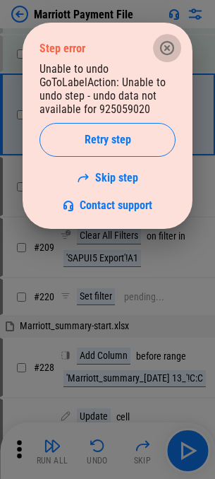
click at [172, 51] on icon "button" at bounding box center [167, 48] width 17 height 17
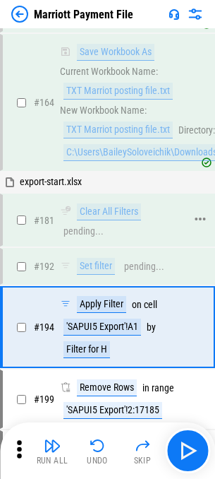
scroll to position [3696, 0]
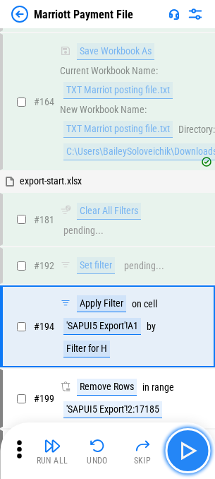
click at [189, 446] on img "button" at bounding box center [188, 450] width 23 height 23
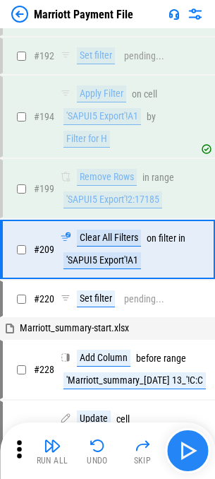
scroll to position [3907, 0]
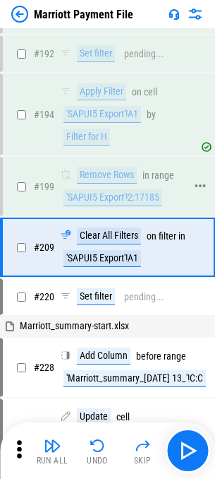
click at [114, 167] on div "Remove Rows" at bounding box center [107, 175] width 60 height 17
click at [100, 443] on img "button" at bounding box center [97, 445] width 17 height 17
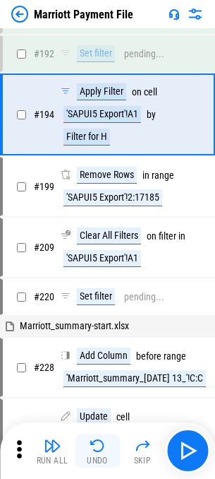
click at [100, 443] on img "button" at bounding box center [97, 445] width 17 height 17
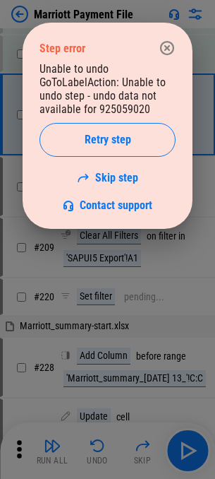
click at [172, 49] on icon "button" at bounding box center [167, 48] width 17 height 17
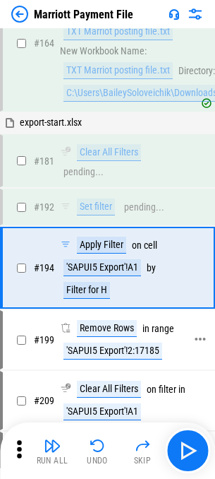
scroll to position [3696, 0]
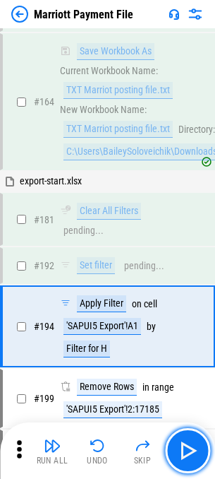
click at [187, 435] on button "button" at bounding box center [187, 450] width 45 height 45
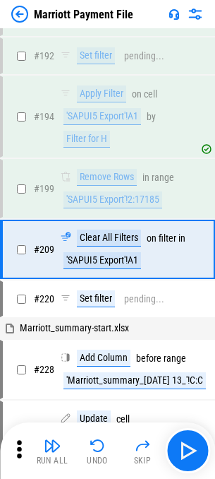
scroll to position [3907, 0]
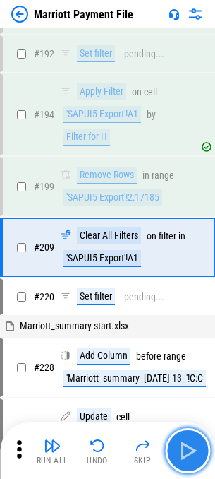
click at [195, 452] on img "button" at bounding box center [188, 450] width 23 height 23
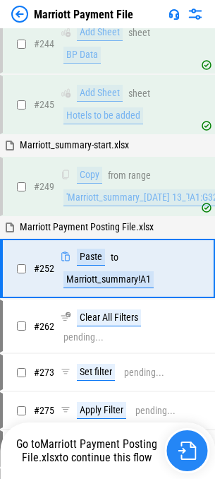
scroll to position [4812, 0]
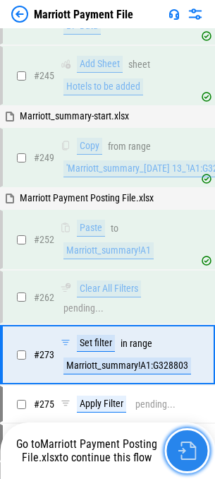
click at [184, 443] on img "button" at bounding box center [187, 450] width 18 height 18
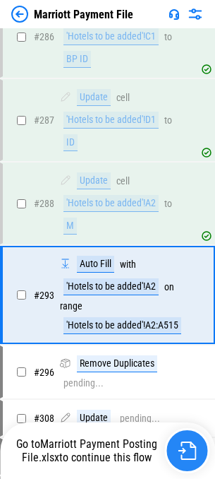
scroll to position [5546, 0]
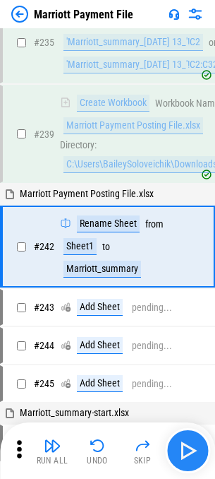
scroll to position [4455, 0]
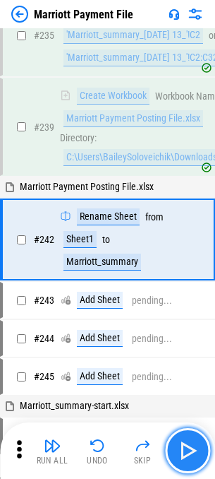
click at [192, 452] on img "button" at bounding box center [188, 450] width 23 height 23
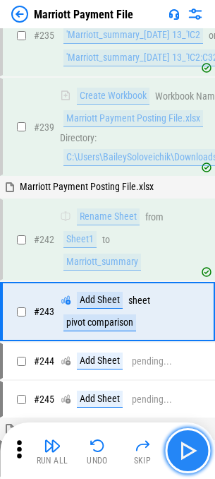
click at [192, 452] on img "button" at bounding box center [188, 450] width 23 height 23
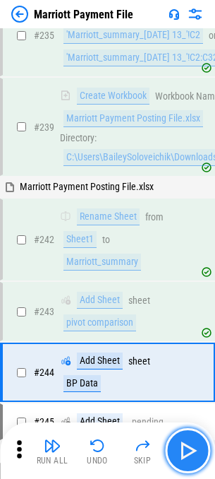
click at [192, 452] on img "button" at bounding box center [188, 450] width 23 height 23
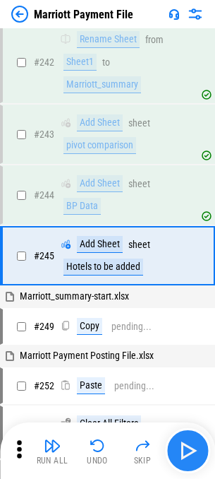
scroll to position [4649, 0]
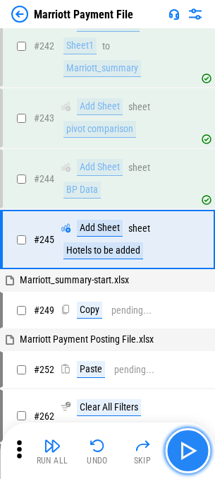
click at [192, 452] on img "button" at bounding box center [188, 450] width 23 height 23
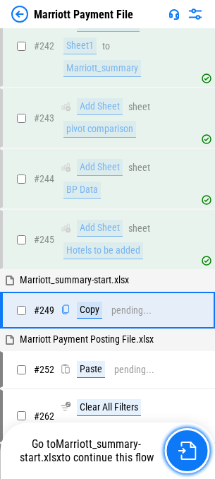
click at [192, 452] on img "button" at bounding box center [187, 450] width 18 height 18
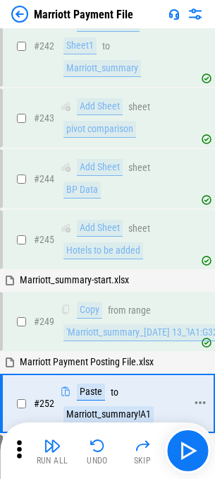
scroll to position [4719, 0]
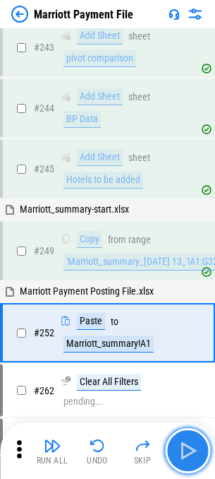
click at [184, 445] on img "button" at bounding box center [188, 450] width 23 height 23
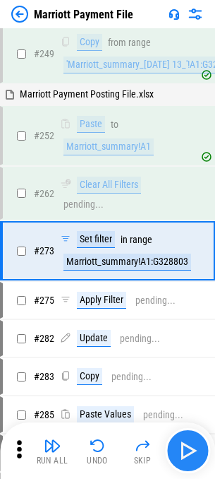
scroll to position [4928, 0]
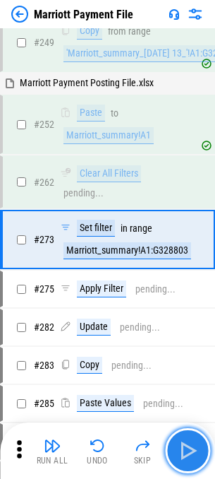
click at [181, 447] on img "button" at bounding box center [188, 450] width 23 height 23
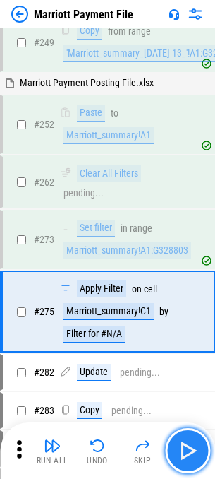
click at [184, 448] on img "button" at bounding box center [188, 450] width 23 height 23
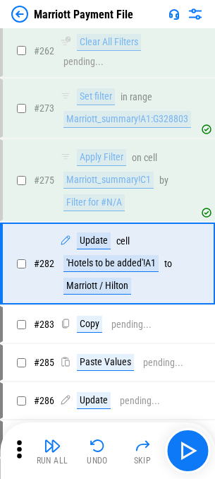
scroll to position [5083, 0]
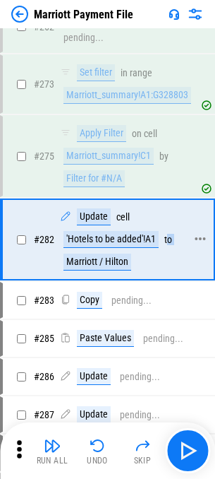
drag, startPoint x: 66, startPoint y: 260, endPoint x: 169, endPoint y: 261, distance: 103.1
click at [169, 261] on div "Update cell 'Hotels to be added'!A1 to Marriott / Hilton" at bounding box center [123, 239] width 126 height 62
click at [128, 261] on div "Marriott / Hilton" at bounding box center [98, 261] width 68 height 17
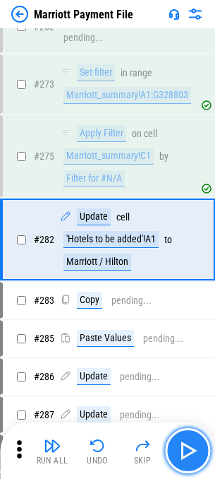
click at [183, 442] on img "button" at bounding box center [188, 450] width 23 height 23
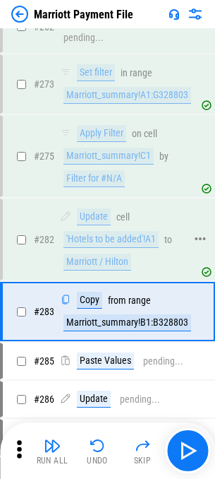
click at [116, 244] on div "'Hotels to be added'!A1" at bounding box center [111, 239] width 95 height 17
click at [114, 318] on div "Marriott_summary!B1:B328803" at bounding box center [128, 322] width 128 height 17
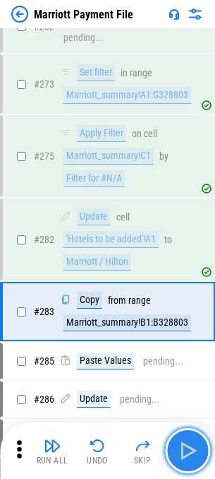
click at [189, 448] on img "button" at bounding box center [188, 450] width 23 height 23
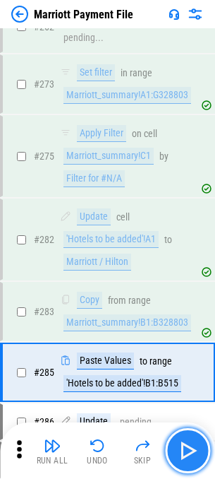
click at [189, 448] on img "button" at bounding box center [188, 450] width 23 height 23
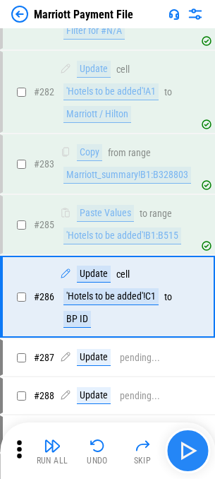
scroll to position [5288, 0]
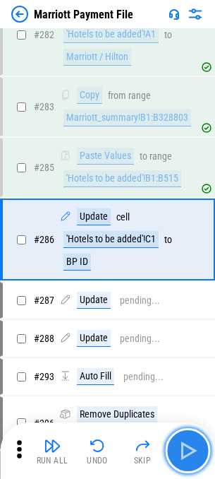
click at [189, 448] on img "button" at bounding box center [188, 450] width 23 height 23
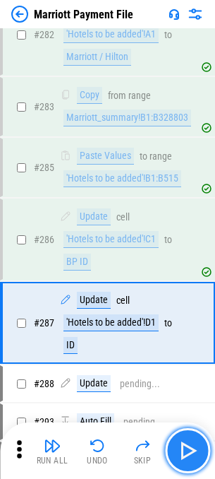
click at [189, 448] on img "button" at bounding box center [188, 450] width 23 height 23
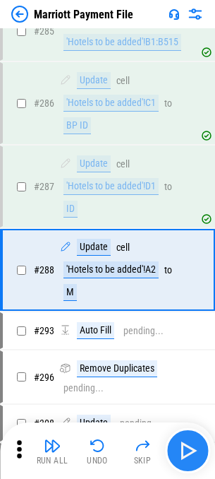
scroll to position [5454, 0]
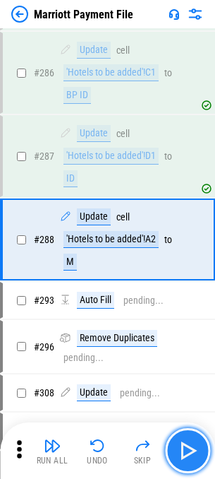
click at [189, 448] on img "button" at bounding box center [188, 450] width 23 height 23
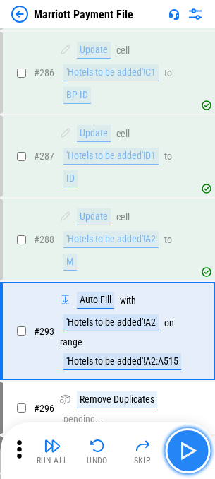
click at [189, 448] on img "button" at bounding box center [188, 450] width 23 height 23
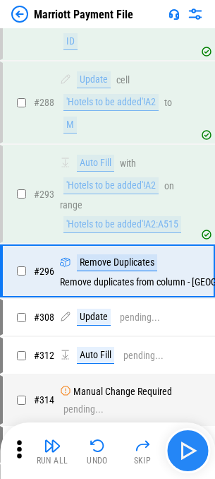
scroll to position [5623, 0]
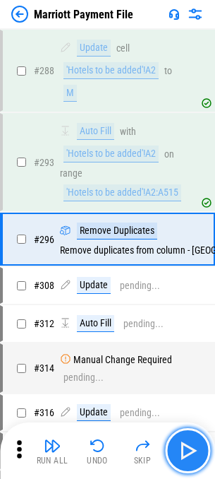
click at [189, 448] on img "button" at bounding box center [188, 450] width 23 height 23
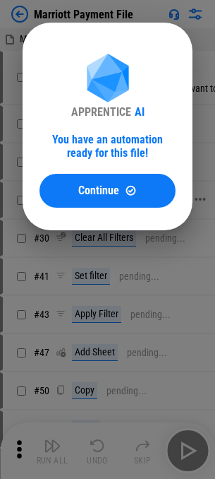
drag, startPoint x: 88, startPoint y: 184, endPoint x: 93, endPoint y: 191, distance: 8.6
click at [88, 185] on span "Continue" at bounding box center [98, 190] width 41 height 11
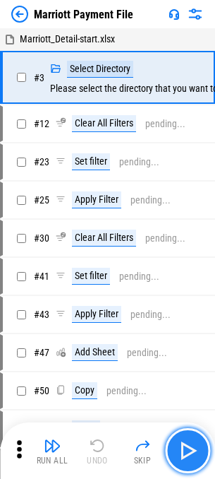
click at [196, 462] on button "button" at bounding box center [187, 450] width 45 height 45
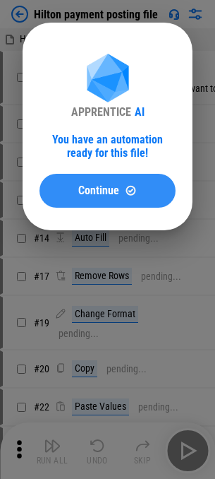
click at [113, 179] on button "Continue" at bounding box center [108, 191] width 136 height 34
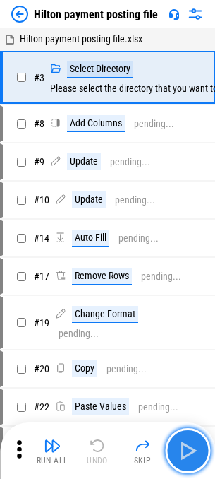
click at [196, 456] on img "button" at bounding box center [188, 450] width 23 height 23
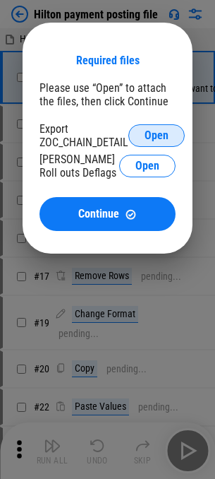
click at [155, 141] on span "Open" at bounding box center [157, 135] width 24 height 11
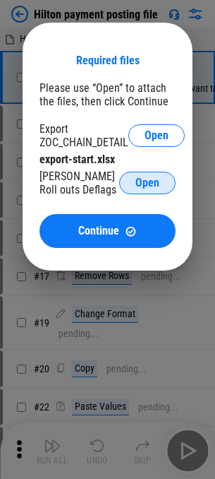
click at [163, 184] on button "Open" at bounding box center [147, 183] width 56 height 23
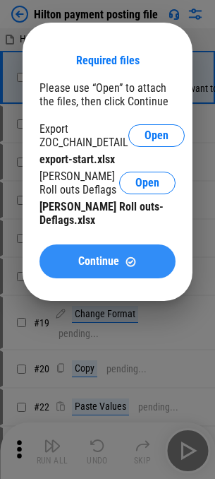
click at [119, 256] on span "Continue" at bounding box center [98, 261] width 41 height 11
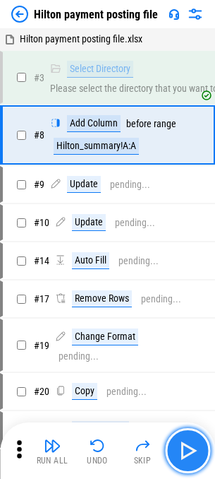
click at [193, 453] on img "button" at bounding box center [188, 450] width 23 height 23
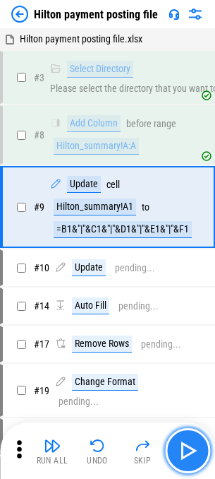
click at [193, 453] on img "button" at bounding box center [188, 450] width 23 height 23
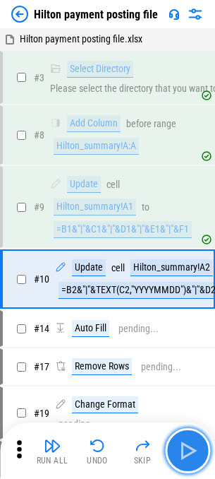
click at [193, 453] on img "button" at bounding box center [188, 450] width 23 height 23
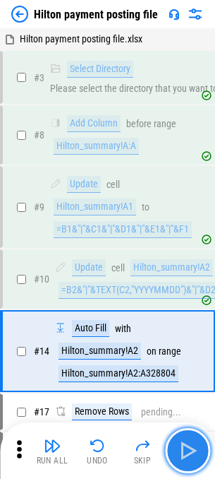
click at [193, 453] on img "button" at bounding box center [188, 450] width 23 height 23
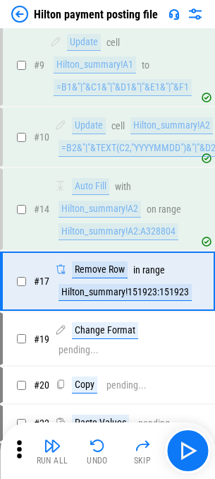
scroll to position [184, 0]
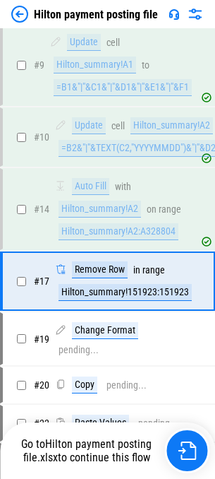
scroll to position [184, 0]
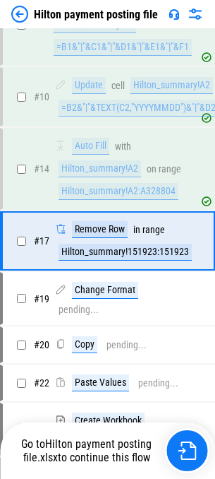
scroll to position [184, 0]
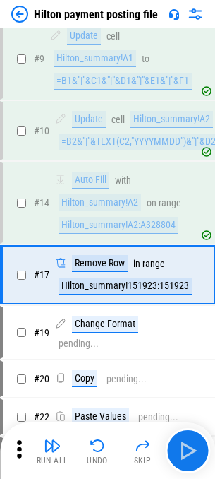
scroll to position [177, 0]
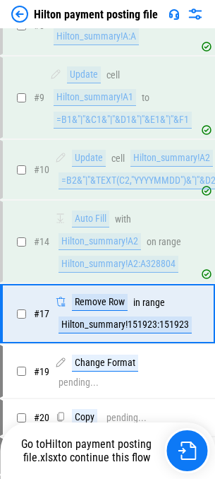
scroll to position [177, 0]
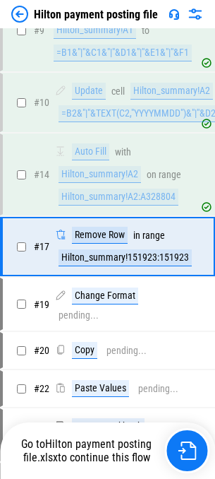
scroll to position [177, 0]
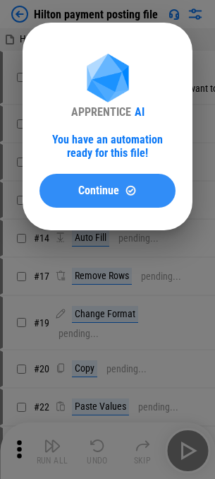
click at [101, 196] on span "Continue" at bounding box center [98, 190] width 41 height 11
